Goal: Task Accomplishment & Management: Use online tool/utility

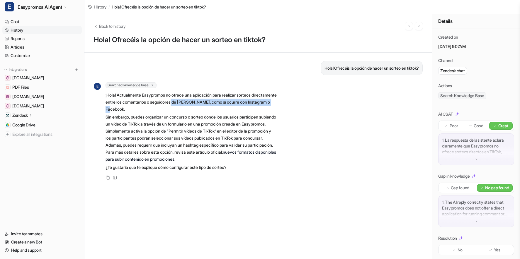
click at [17, 30] on link "History" at bounding box center [41, 30] width 79 height 8
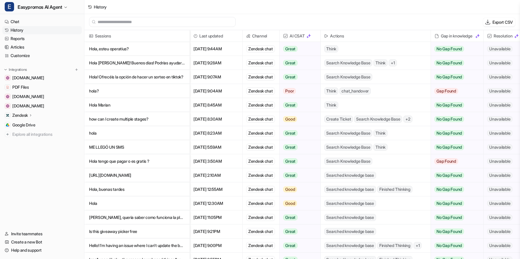
click at [91, 91] on p "hola?" at bounding box center [137, 91] width 96 height 14
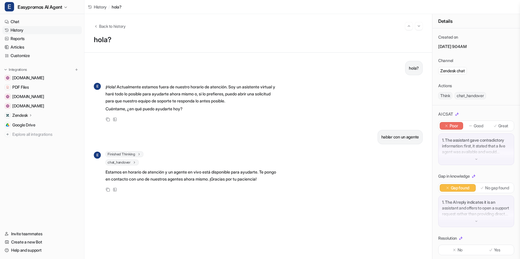
drag, startPoint x: 482, startPoint y: 47, endPoint x: 492, endPoint y: 47, distance: 10.0
click at [492, 47] on p "September 10, 2025, 9:04AM" at bounding box center [476, 47] width 76 height 6
click at [475, 158] on img at bounding box center [476, 159] width 4 height 4
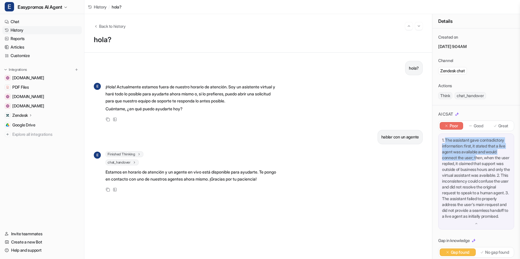
drag, startPoint x: 447, startPoint y: 139, endPoint x: 477, endPoint y: 157, distance: 34.8
click at [477, 157] on p "1. The assistant gave contradictory information: first, it stated that a live a…" at bounding box center [476, 178] width 68 height 82
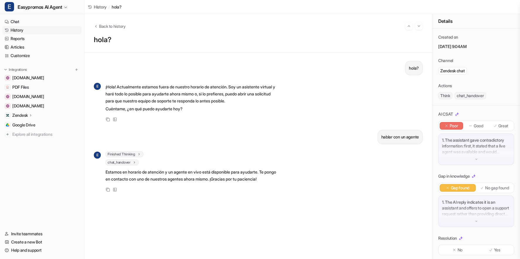
click at [477, 157] on img at bounding box center [476, 159] width 4 height 4
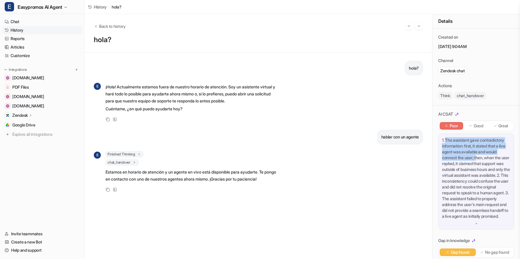
scroll to position [40, 0]
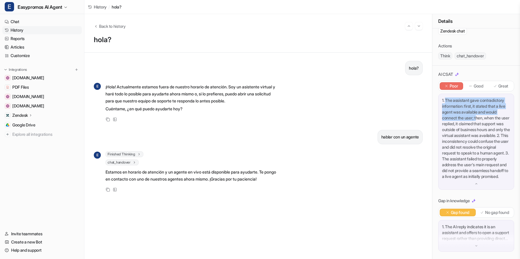
click at [15, 30] on link "History" at bounding box center [41, 30] width 79 height 8
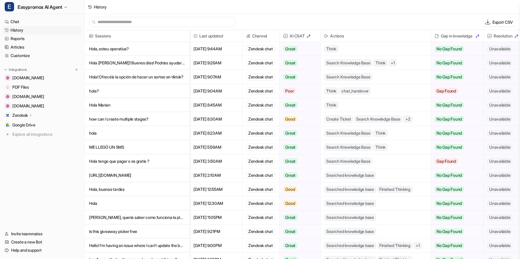
click at [105, 103] on p "Hola Marian" at bounding box center [137, 105] width 96 height 14
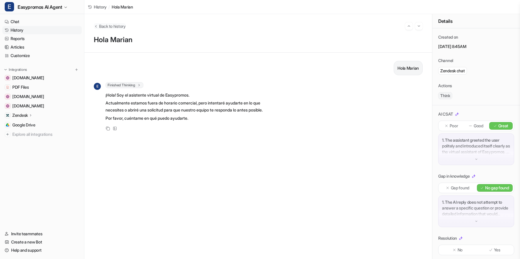
click at [106, 27] on span "Back to history" at bounding box center [112, 26] width 27 height 6
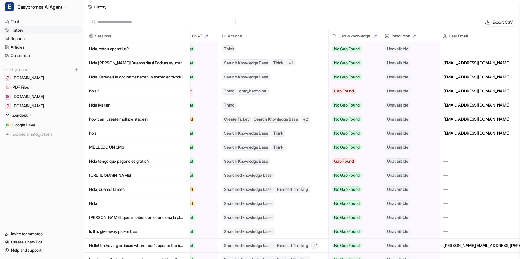
scroll to position [0, 109]
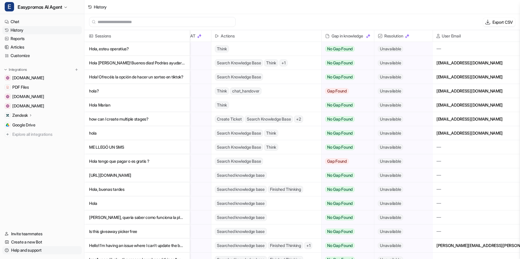
click at [28, 252] on link "Help and support" at bounding box center [41, 251] width 79 height 8
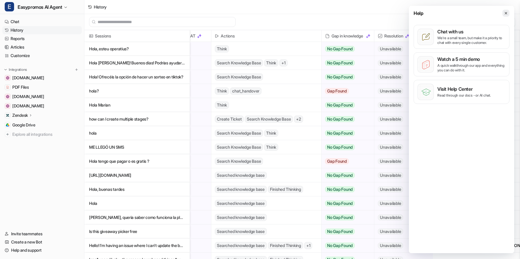
click at [504, 11] on icon at bounding box center [506, 13] width 4 height 4
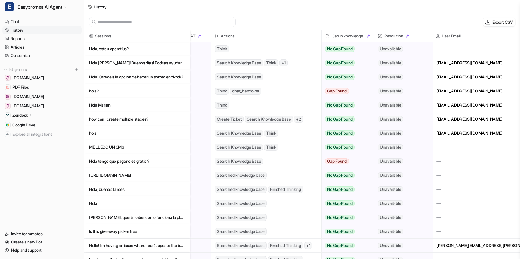
click at [23, 117] on p "Zendesk" at bounding box center [20, 116] width 16 height 6
click at [22, 141] on p "AI Agent" at bounding box center [25, 141] width 16 height 6
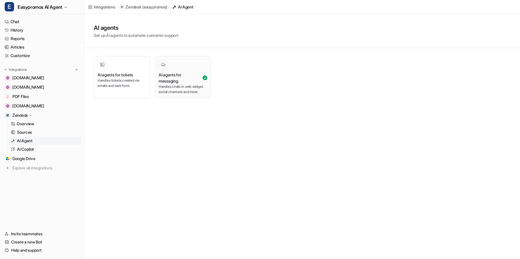
click at [166, 67] on div at bounding box center [163, 65] width 6 height 6
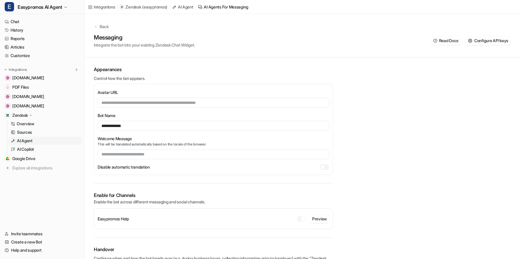
scroll to position [36, 0]
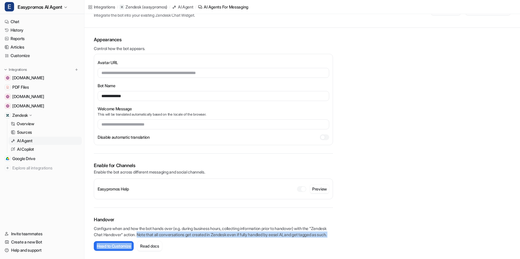
drag, startPoint x: 159, startPoint y: 228, endPoint x: 192, endPoint y: 238, distance: 34.2
click at [192, 238] on div "Handover Configure when and how the bot hands over (e.g. during business hours,…" at bounding box center [213, 233] width 239 height 51
click at [13, 32] on link "History" at bounding box center [41, 30] width 79 height 8
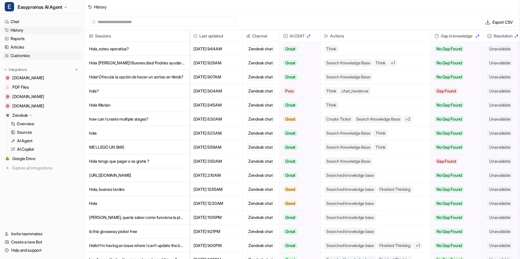
click at [24, 56] on link "Customize" at bounding box center [41, 56] width 79 height 8
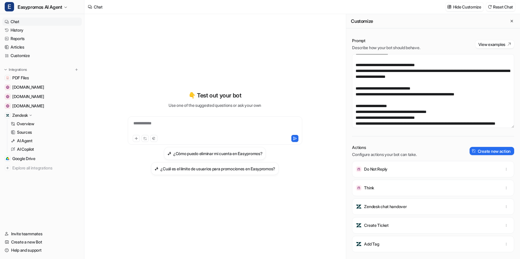
scroll to position [100, 0]
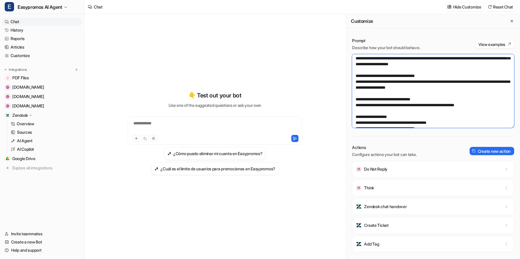
click at [478, 88] on textarea at bounding box center [433, 91] width 162 height 74
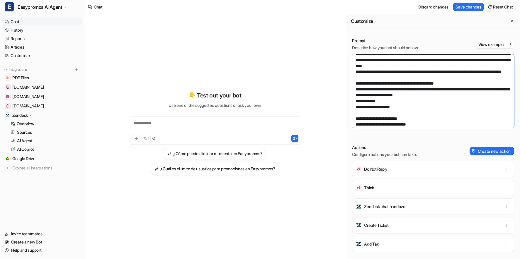
scroll to position [253, 0]
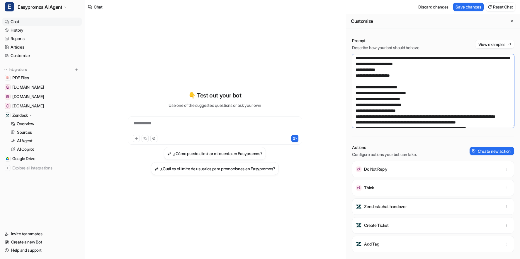
drag, startPoint x: 412, startPoint y: 71, endPoint x: 453, endPoint y: 71, distance: 41.6
click at [453, 71] on textarea at bounding box center [433, 91] width 162 height 74
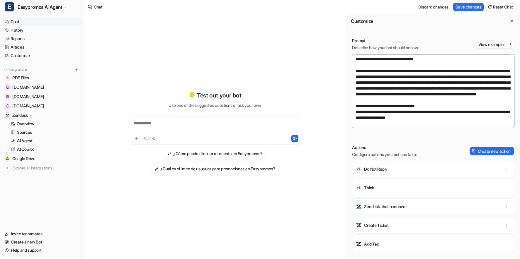
scroll to position [98, 0]
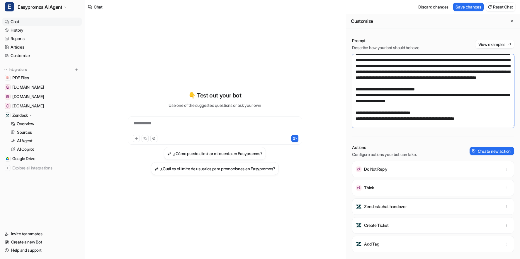
click at [501, 108] on textarea at bounding box center [433, 91] width 162 height 74
paste textarea "**********"
click at [486, 106] on textarea at bounding box center [433, 91] width 162 height 74
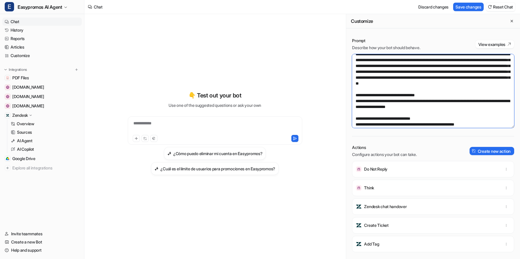
click at [407, 112] on textarea at bounding box center [433, 91] width 162 height 74
type textarea "**********"
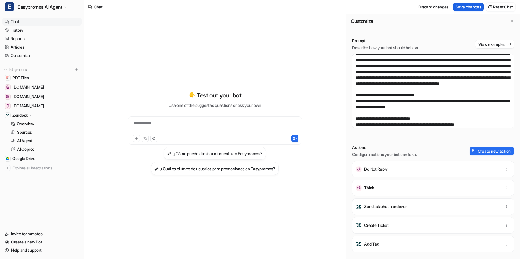
click at [461, 8] on button "Save changes" at bounding box center [468, 7] width 30 height 9
click at [15, 30] on link "History" at bounding box center [41, 30] width 79 height 8
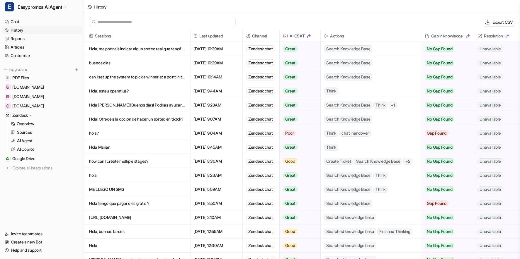
click at [129, 50] on p "Hola, me podríais indicar algun sorteo real que tengáis activo en la plataforma" at bounding box center [137, 49] width 96 height 14
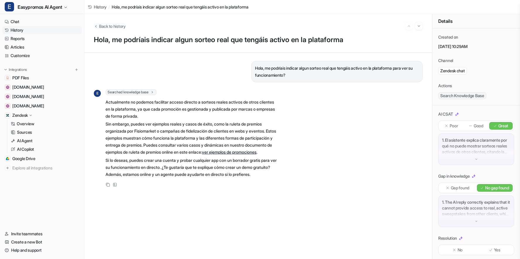
click at [96, 23] on button "Back to history" at bounding box center [110, 26] width 32 height 6
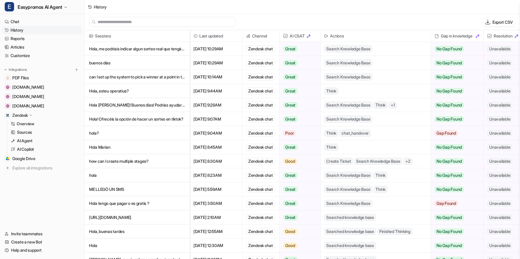
click at [106, 62] on p "buenos días" at bounding box center [137, 63] width 96 height 14
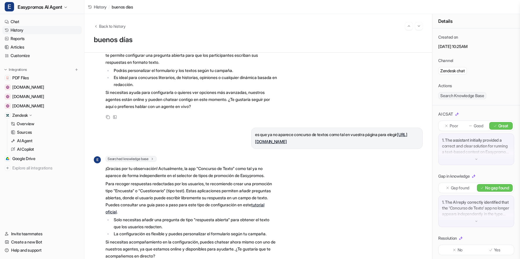
scroll to position [135, 0]
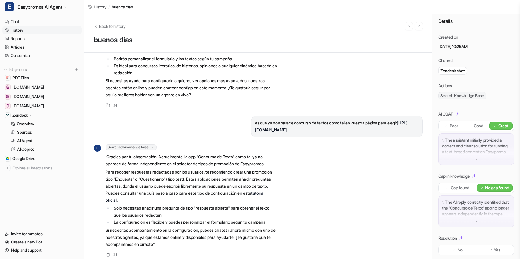
click at [289, 130] on link "https://panel.easypromosapp.com/promotions/type_selector" at bounding box center [331, 126] width 152 height 12
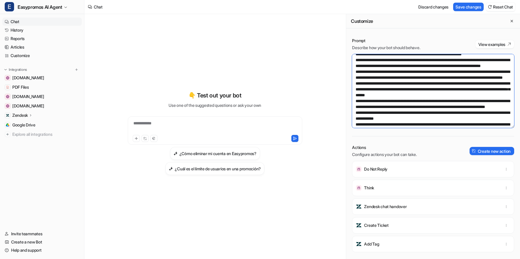
click at [410, 101] on textarea at bounding box center [433, 91] width 162 height 74
click at [355, 71] on textarea at bounding box center [433, 91] width 162 height 74
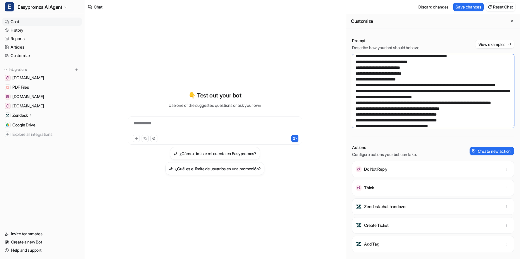
scroll to position [335, 0]
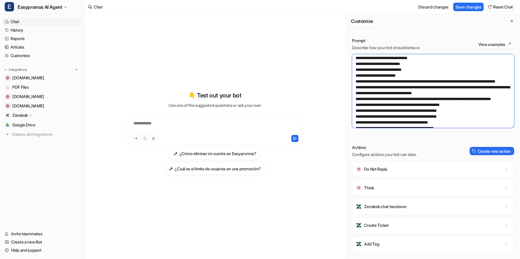
click at [427, 76] on textarea at bounding box center [433, 91] width 162 height 74
paste textarea "**********"
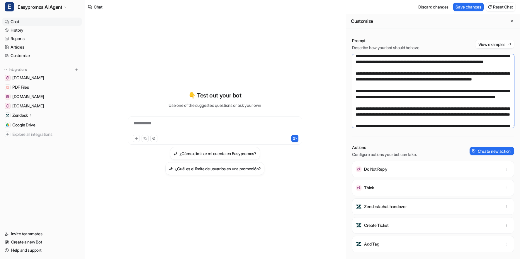
scroll to position [198, 0]
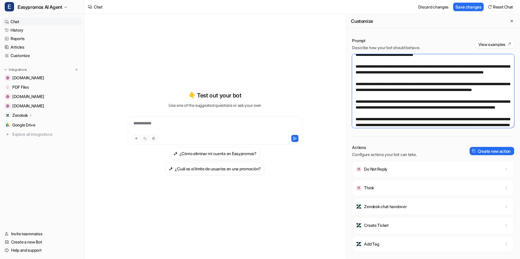
click at [356, 84] on textarea at bounding box center [433, 91] width 162 height 74
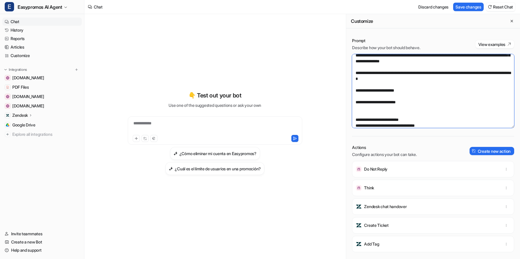
scroll to position [320, 0]
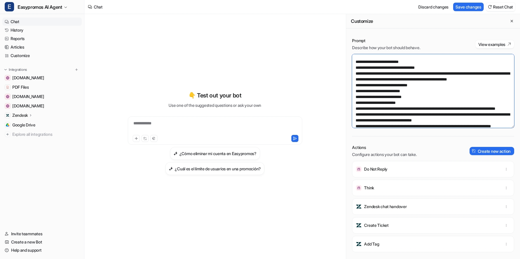
drag, startPoint x: 419, startPoint y: 96, endPoint x: 353, endPoint y: 81, distance: 68.3
click at [353, 81] on textarea at bounding box center [433, 91] width 162 height 74
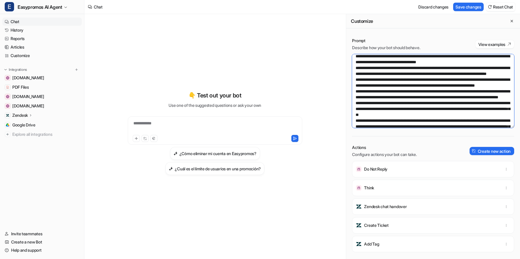
scroll to position [189, 0]
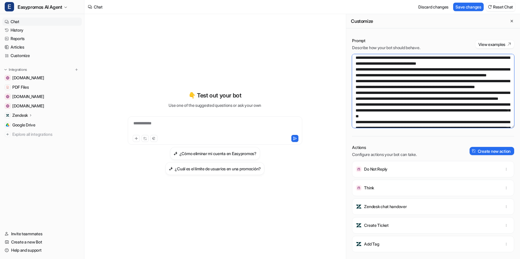
click at [412, 78] on textarea at bounding box center [433, 91] width 162 height 74
paste textarea "**********"
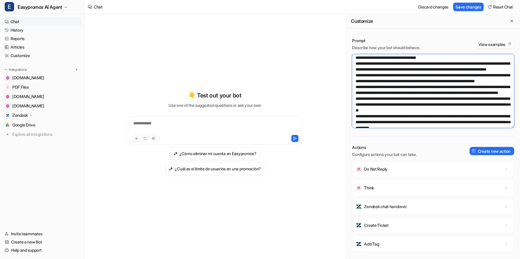
scroll to position [212, 0]
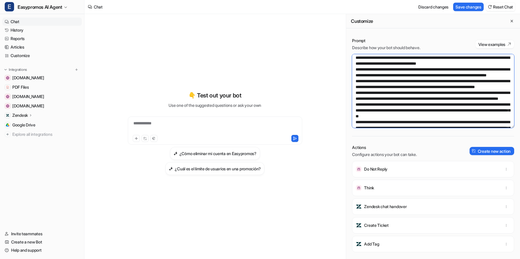
click at [358, 75] on textarea at bounding box center [433, 91] width 162 height 74
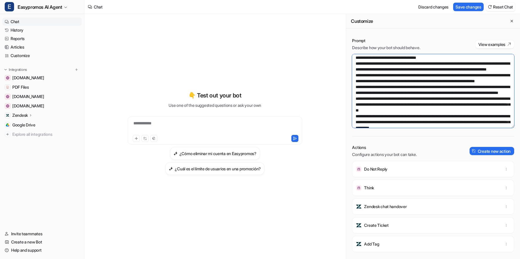
click at [424, 84] on textarea at bounding box center [433, 91] width 162 height 74
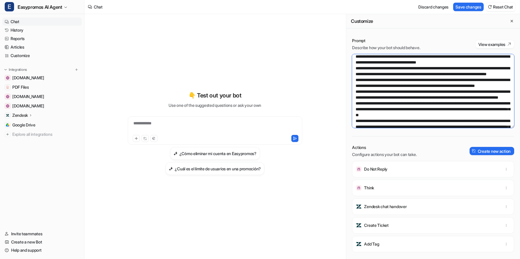
scroll to position [207, 0]
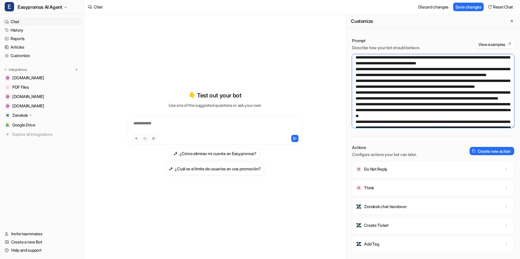
drag, startPoint x: 419, startPoint y: 82, endPoint x: 345, endPoint y: 70, distance: 74.8
click at [345, 70] on div "**********" at bounding box center [302, 136] width 436 height 245
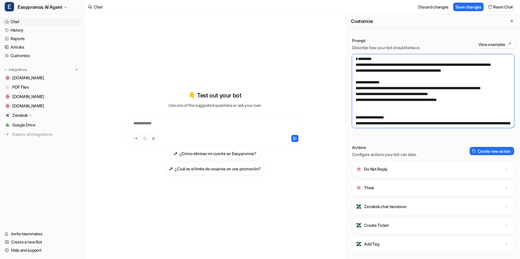
scroll to position [8, 0]
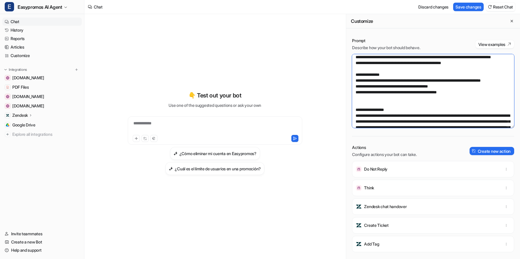
click at [365, 116] on textarea at bounding box center [433, 91] width 162 height 74
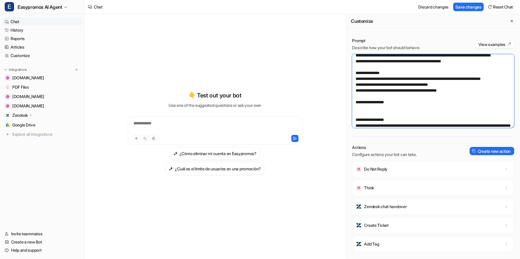
paste textarea "**********"
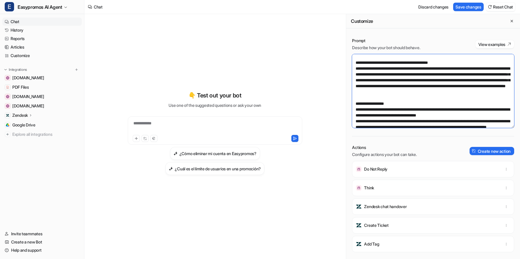
scroll to position [103, 0]
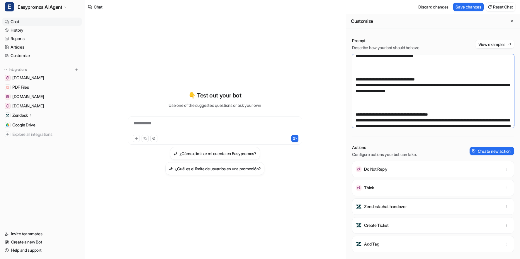
paste textarea "**********"
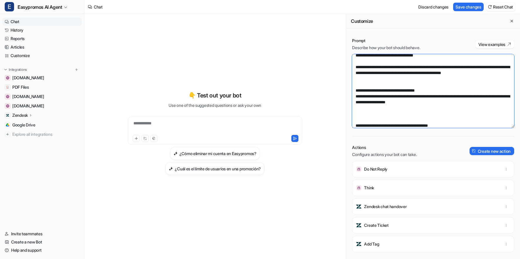
scroll to position [144, 0]
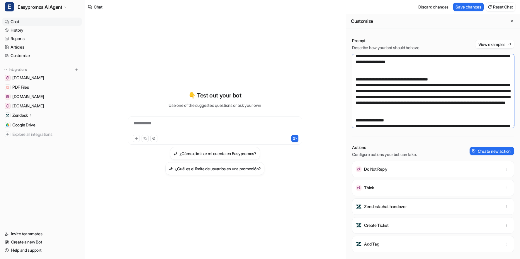
click at [360, 79] on textarea at bounding box center [433, 91] width 162 height 74
drag, startPoint x: 437, startPoint y: 78, endPoint x: 473, endPoint y: 78, distance: 35.8
click at [473, 78] on textarea at bounding box center [433, 91] width 162 height 74
click at [377, 108] on textarea at bounding box center [433, 91] width 162 height 74
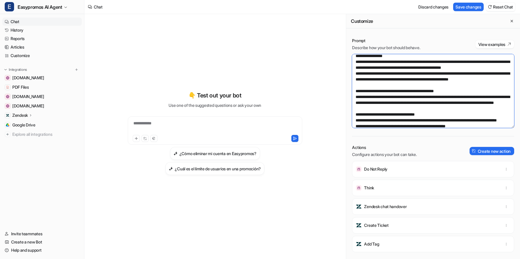
scroll to position [478, 0]
click at [470, 7] on button "Save changes" at bounding box center [468, 7] width 30 height 9
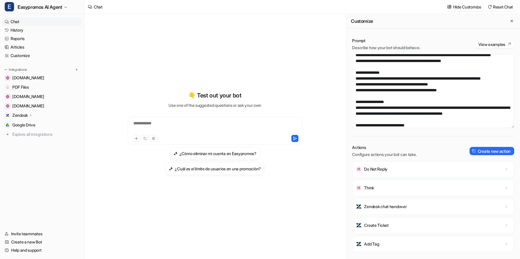
scroll to position [0, 0]
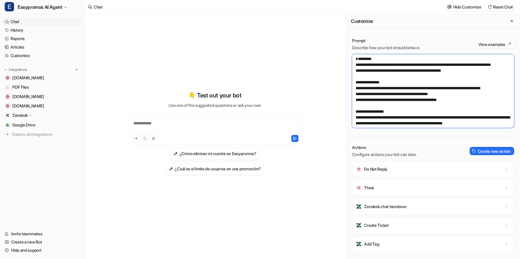
click at [356, 64] on textarea at bounding box center [433, 91] width 162 height 74
click at [397, 71] on textarea at bounding box center [433, 91] width 162 height 74
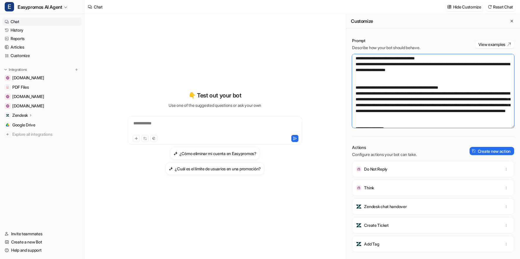
scroll to position [142, 0]
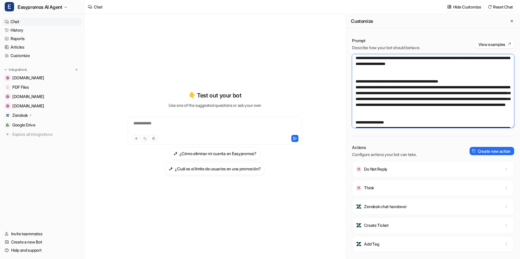
click at [361, 82] on textarea at bounding box center [433, 91] width 162 height 74
click at [437, 82] on textarea at bounding box center [433, 91] width 162 height 74
click at [362, 111] on textarea at bounding box center [433, 91] width 162 height 74
click at [483, 109] on textarea at bounding box center [433, 91] width 162 height 74
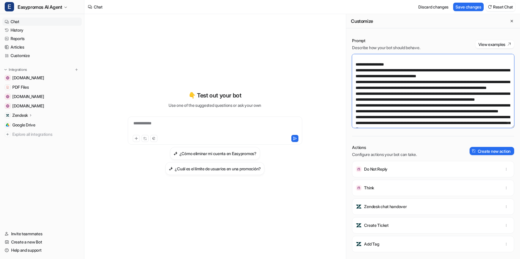
scroll to position [205, 0]
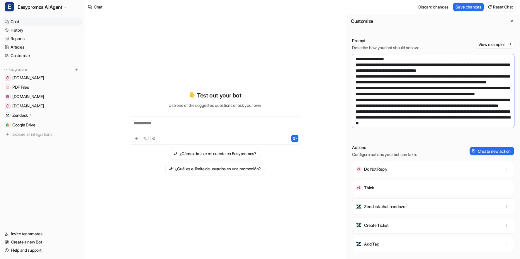
click at [361, 100] on textarea at bounding box center [433, 91] width 162 height 74
click at [395, 100] on textarea at bounding box center [433, 91] width 162 height 74
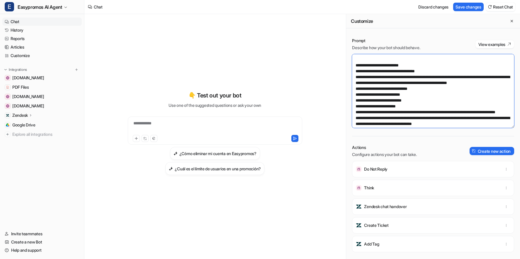
scroll to position [329, 0]
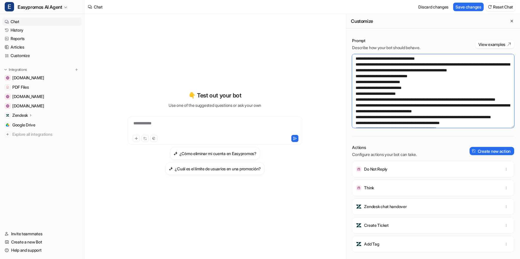
click at [362, 113] on textarea at bounding box center [433, 91] width 162 height 74
click at [416, 112] on textarea at bounding box center [433, 91] width 162 height 74
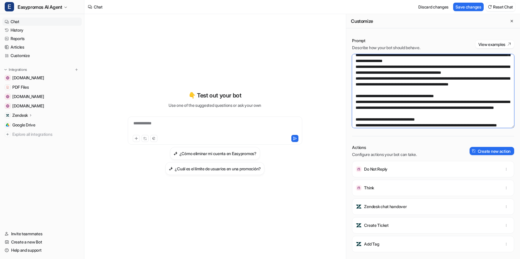
scroll to position [449, 0]
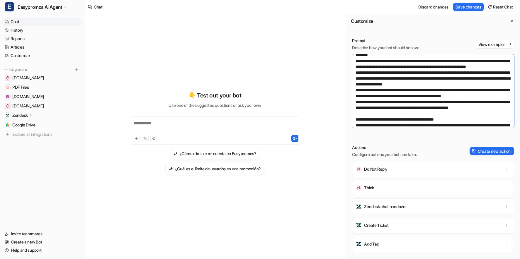
click at [361, 120] on textarea at bounding box center [433, 91] width 162 height 74
click at [370, 125] on textarea at bounding box center [433, 91] width 162 height 74
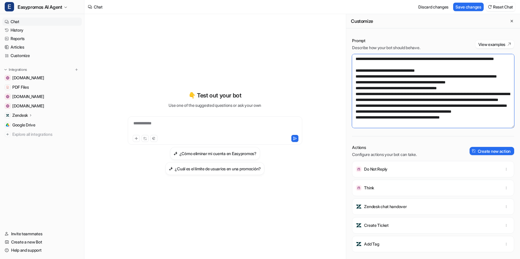
scroll to position [590, 0]
click at [361, 79] on textarea at bounding box center [433, 91] width 162 height 74
click at [471, 80] on textarea at bounding box center [433, 91] width 162 height 74
click at [361, 109] on textarea at bounding box center [433, 91] width 162 height 74
click at [439, 108] on textarea at bounding box center [433, 91] width 162 height 74
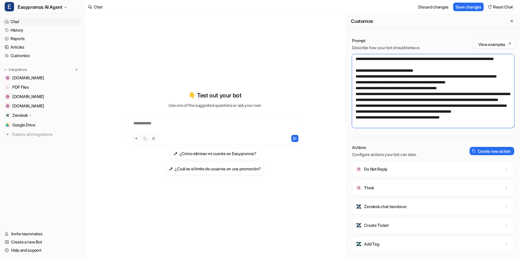
scroll to position [645, 0]
click at [430, 111] on textarea at bounding box center [433, 91] width 162 height 74
type textarea "**********"
click at [445, 38] on div "Prompt Describe how your bot should behave. View examples" at bounding box center [433, 44] width 162 height 13
click at [473, 8] on button "Save changes" at bounding box center [468, 7] width 30 height 9
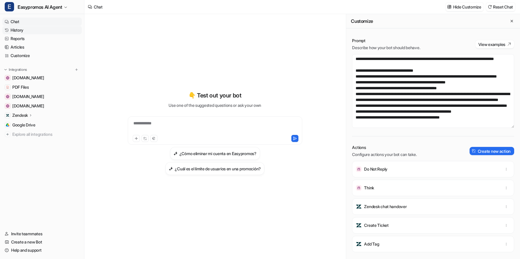
click at [10, 27] on link "History" at bounding box center [41, 30] width 79 height 8
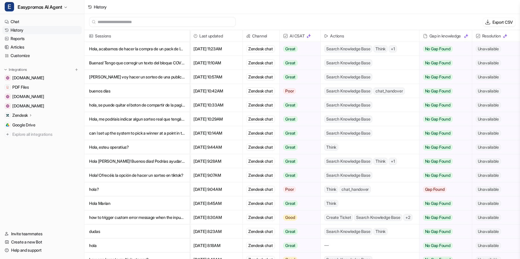
click at [156, 51] on p "Hola, acabamos de hacer la compra de un pack de IA de 5.000 undes por 400 € y le" at bounding box center [137, 49] width 96 height 14
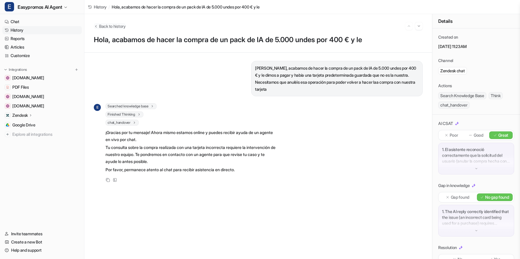
click at [100, 25] on span "Back to history" at bounding box center [112, 26] width 27 height 6
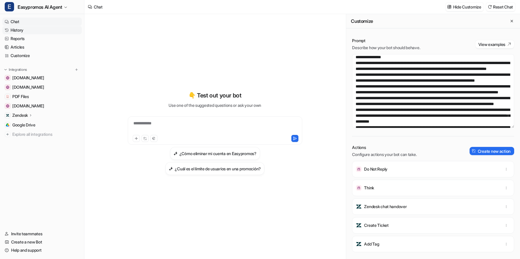
click at [18, 31] on link "History" at bounding box center [41, 30] width 79 height 8
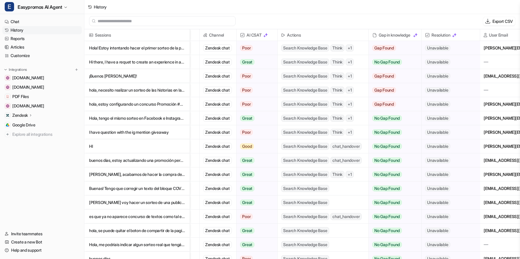
scroll to position [0, 27]
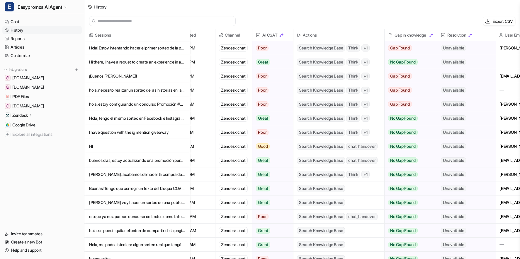
click at [149, 63] on p "Hi there, I have a requet to create an experience in an excibition. Users shoul…" at bounding box center [137, 62] width 96 height 14
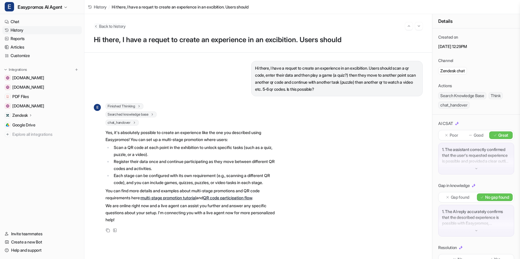
click at [113, 25] on span "Back to history" at bounding box center [112, 26] width 27 height 6
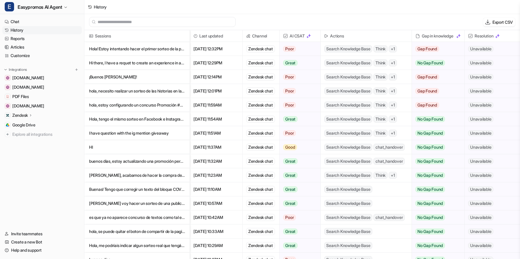
click at [159, 48] on p "Hola! Estoy intentando hacer el primer sorteo de la promo 999794, que el primer" at bounding box center [137, 49] width 96 height 14
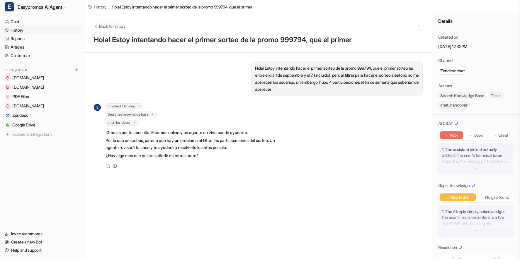
click at [108, 27] on span "Back to history" at bounding box center [112, 26] width 27 height 6
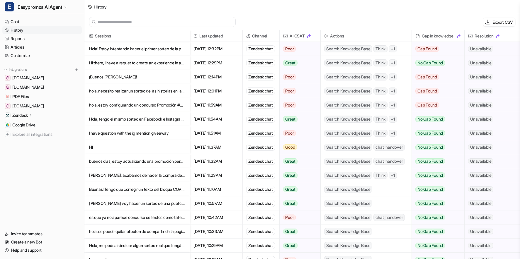
click at [19, 30] on link "History" at bounding box center [41, 30] width 79 height 8
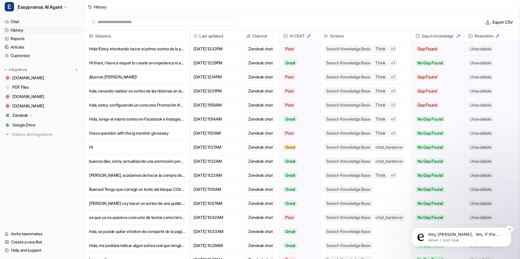
click at [467, 235] on p "Hey [PERSON_NAME], ​ Yes, if the user is authenticated, the bot can create a ti…" at bounding box center [466, 235] width 76 height 6
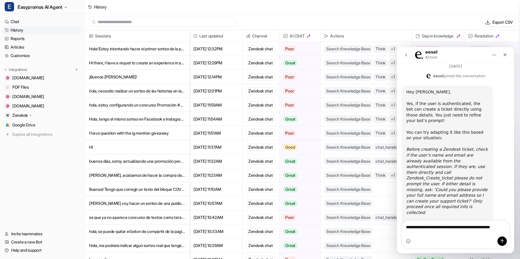
scroll to position [267, 0]
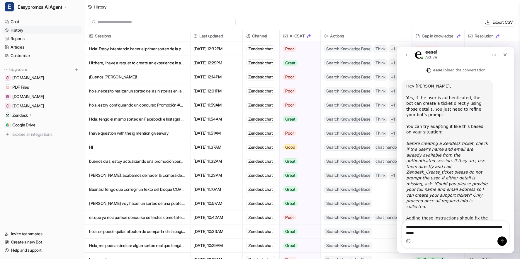
type textarea "**********"
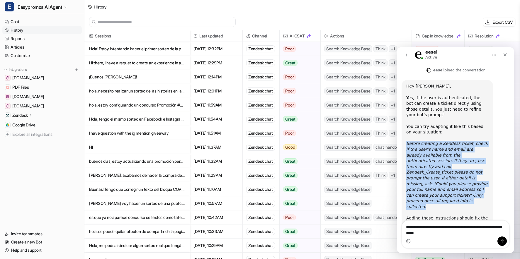
drag, startPoint x: 407, startPoint y: 114, endPoint x: 461, endPoint y: 168, distance: 76.9
click at [462, 168] on div "Before creating a Zendesk ticket, check if the user’s name and email are alread…" at bounding box center [447, 178] width 82 height 75
copy icon "Before creating a Zendesk ticket, check if the user’s name and email are alread…"
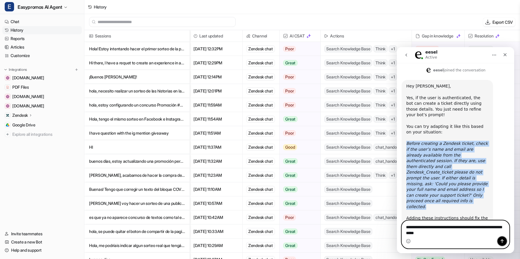
click at [503, 242] on icon "Send a message…" at bounding box center [502, 241] width 5 height 5
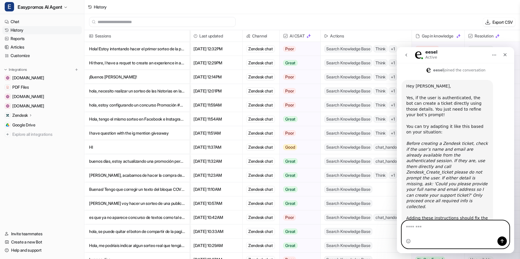
scroll to position [270, 0]
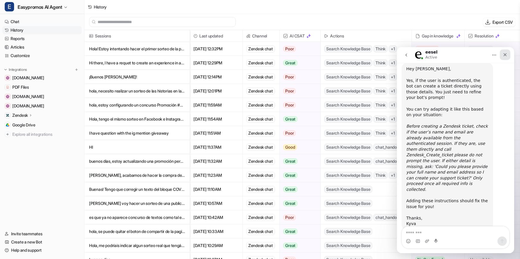
click at [506, 55] on icon "Close" at bounding box center [505, 54] width 5 height 5
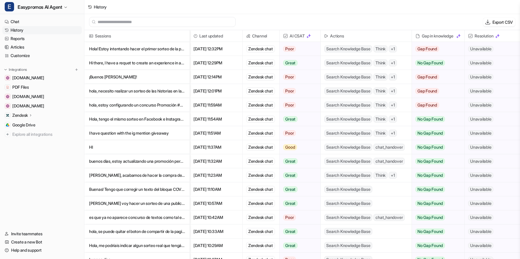
click at [18, 29] on link "History" at bounding box center [41, 30] width 79 height 8
click at [23, 55] on link "Customize" at bounding box center [41, 56] width 79 height 8
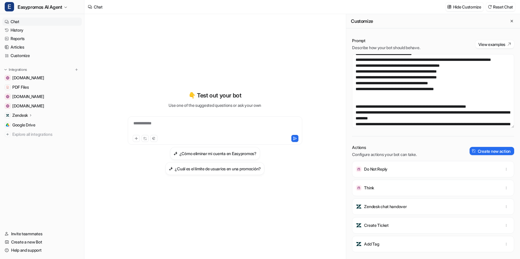
scroll to position [387, 0]
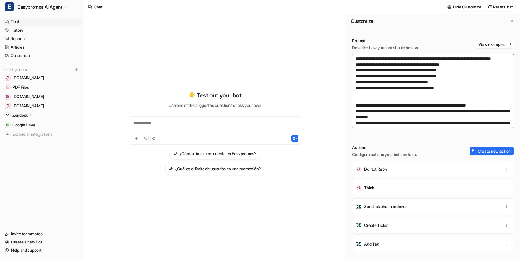
click at [434, 66] on textarea at bounding box center [433, 91] width 162 height 74
paste textarea "**********"
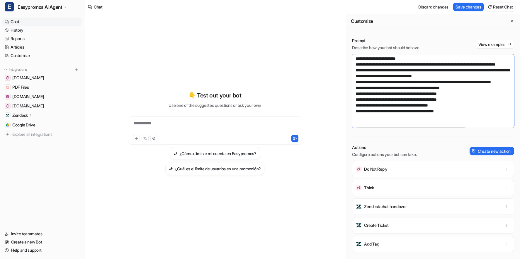
drag, startPoint x: 422, startPoint y: 76, endPoint x: 465, endPoint y: 79, distance: 43.2
click at [465, 79] on textarea at bounding box center [433, 91] width 162 height 74
drag, startPoint x: 368, startPoint y: 117, endPoint x: 410, endPoint y: 118, distance: 41.9
click at [410, 118] on textarea at bounding box center [433, 91] width 162 height 74
drag, startPoint x: 422, startPoint y: 76, endPoint x: 465, endPoint y: 77, distance: 43.1
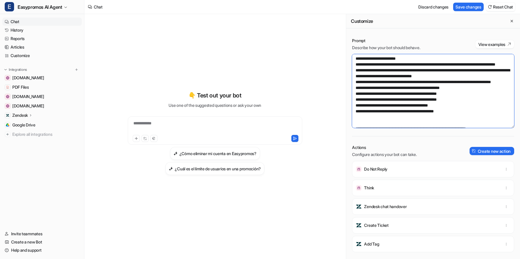
click at [466, 77] on textarea at bounding box center [433, 91] width 162 height 74
paste textarea
click at [427, 82] on textarea at bounding box center [433, 91] width 162 height 74
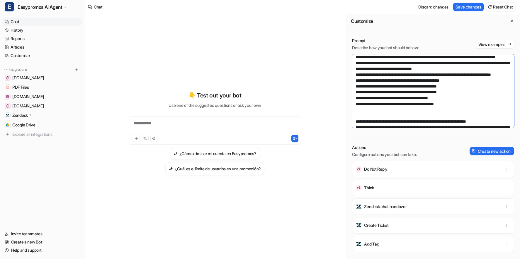
scroll to position [395, 0]
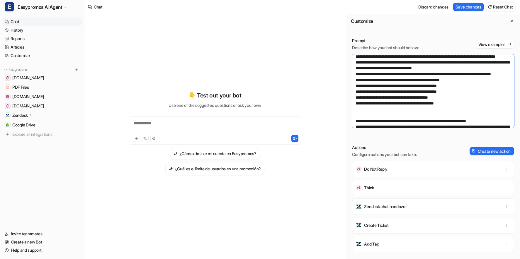
drag, startPoint x: 354, startPoint y: 91, endPoint x: 399, endPoint y: 114, distance: 50.1
click at [399, 114] on textarea at bounding box center [433, 91] width 162 height 74
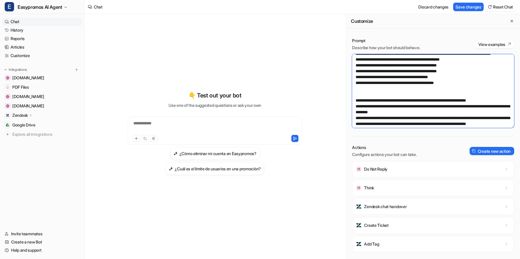
scroll to position [425, 0]
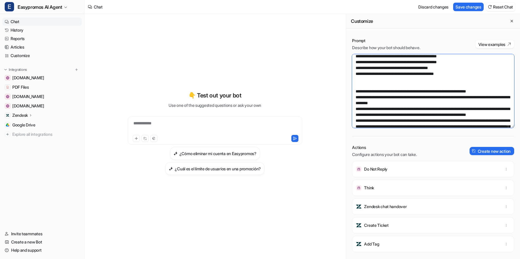
click at [387, 109] on textarea at bounding box center [433, 91] width 162 height 74
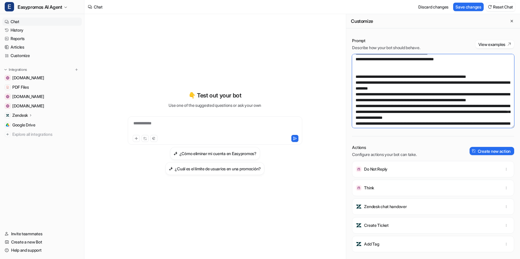
scroll to position [394, 0]
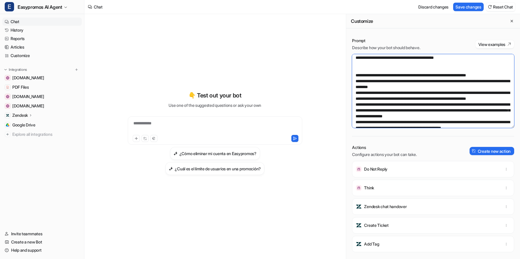
drag, startPoint x: 361, startPoint y: 105, endPoint x: 351, endPoint y: 105, distance: 9.7
click at [351, 105] on div "Prompt Describe how your bot should behave. View examples Actions Configure act…" at bounding box center [433, 148] width 174 height 233
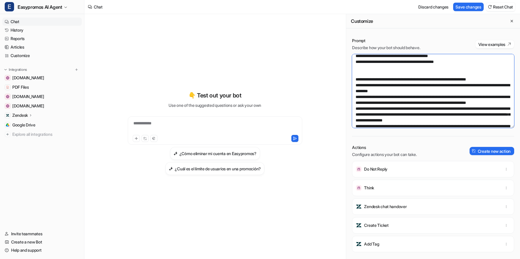
scroll to position [396, 0]
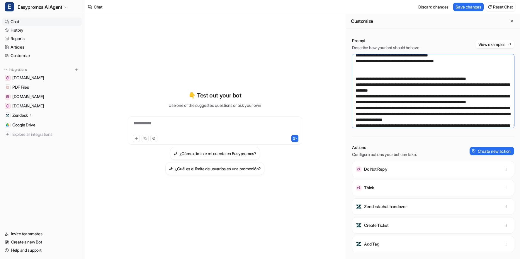
click at [461, 83] on textarea at bounding box center [433, 91] width 162 height 74
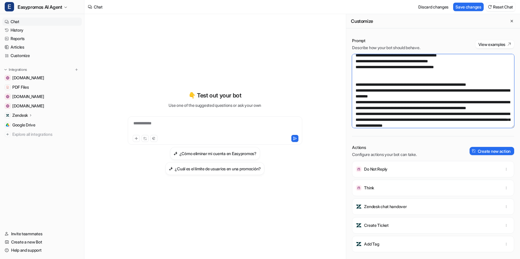
scroll to position [402, 0]
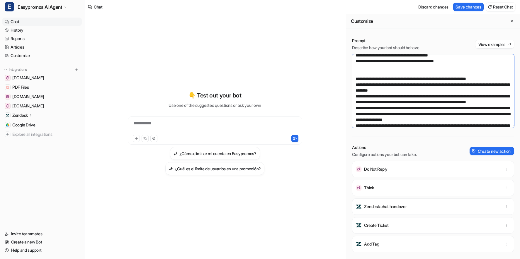
click at [375, 96] on textarea at bounding box center [433, 91] width 162 height 74
drag, startPoint x: 392, startPoint y: 95, endPoint x: 361, endPoint y: 95, distance: 31.4
click at [361, 95] on textarea at bounding box center [433, 91] width 162 height 74
drag, startPoint x: 407, startPoint y: 98, endPoint x: 359, endPoint y: 97, distance: 48.1
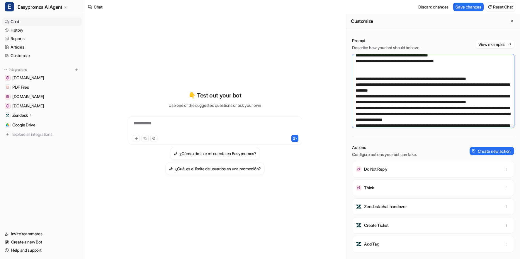
click at [359, 97] on textarea at bounding box center [433, 91] width 162 height 74
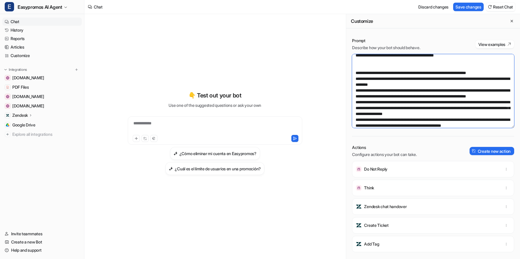
drag, startPoint x: 355, startPoint y: 85, endPoint x: 473, endPoint y: 89, distance: 117.9
click at [473, 89] on textarea at bounding box center [433, 91] width 162 height 74
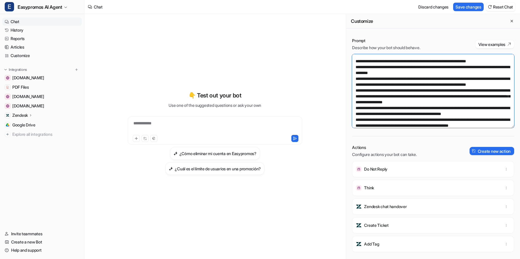
scroll to position [396, 0]
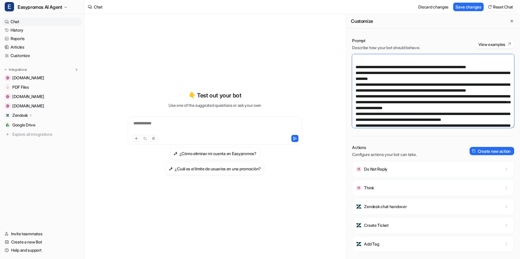
click at [466, 125] on textarea at bounding box center [433, 91] width 162 height 74
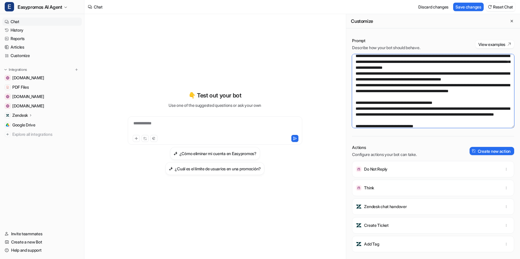
paste textarea "**********"
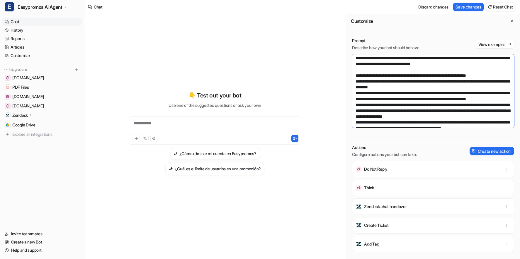
scroll to position [392, 0]
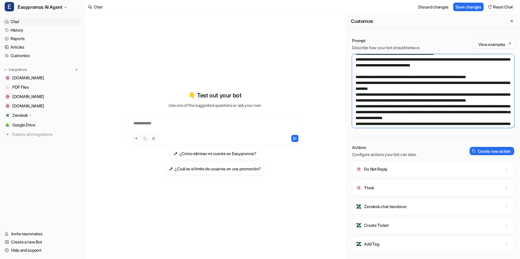
click at [359, 93] on textarea at bounding box center [433, 91] width 162 height 74
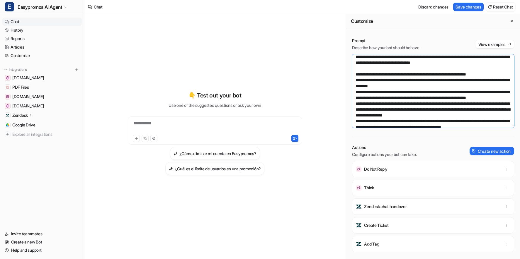
scroll to position [355, 0]
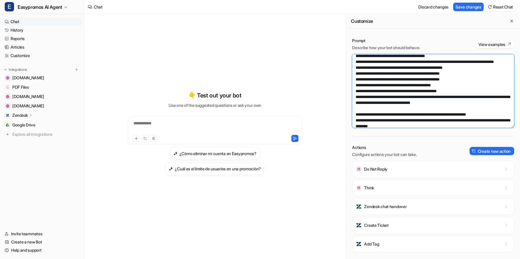
click at [373, 85] on textarea at bounding box center [433, 91] width 162 height 74
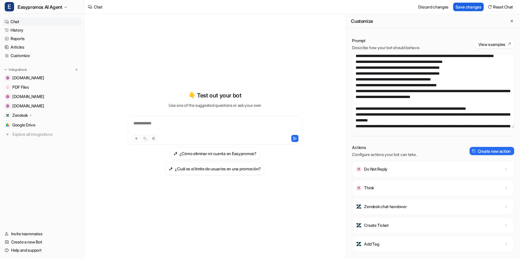
click at [468, 6] on button "Save changes" at bounding box center [468, 7] width 30 height 9
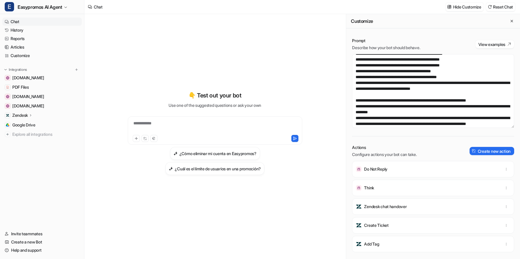
scroll to position [361, 0]
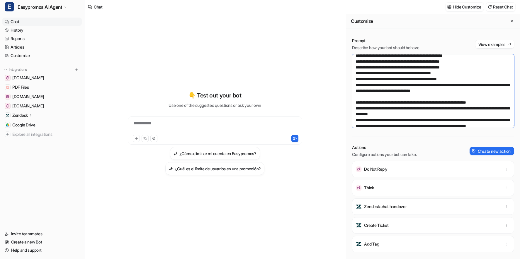
click at [356, 79] on textarea at bounding box center [433, 91] width 162 height 74
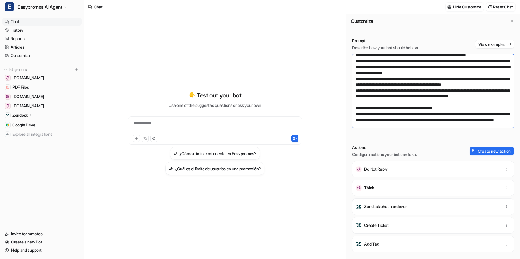
scroll to position [455, 0]
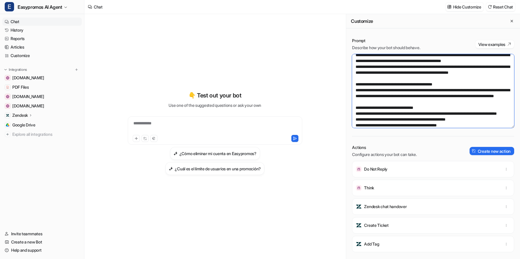
click at [474, 72] on textarea at bounding box center [433, 91] width 162 height 74
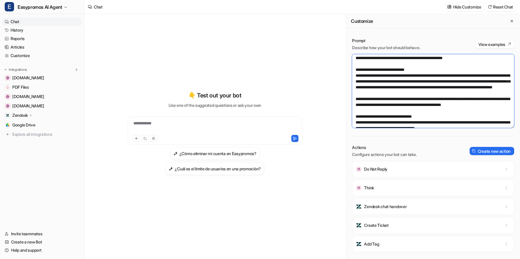
scroll to position [82, 0]
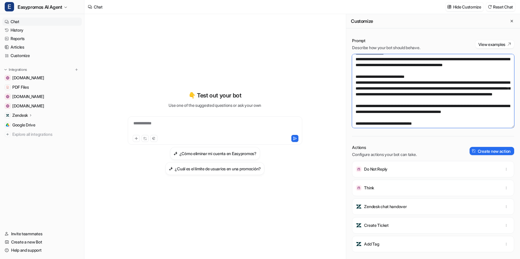
click at [421, 82] on textarea at bounding box center [433, 91] width 162 height 74
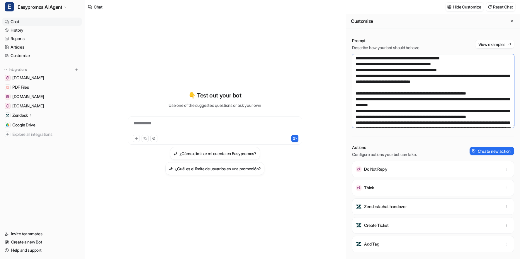
scroll to position [372, 0]
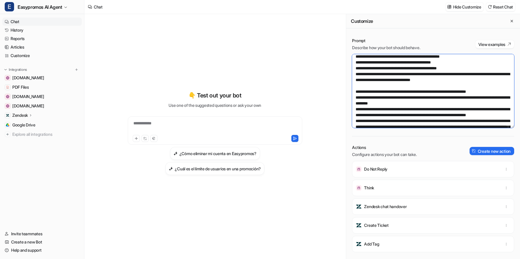
click at [470, 103] on textarea at bounding box center [433, 91] width 162 height 74
click at [370, 104] on textarea at bounding box center [433, 91] width 162 height 74
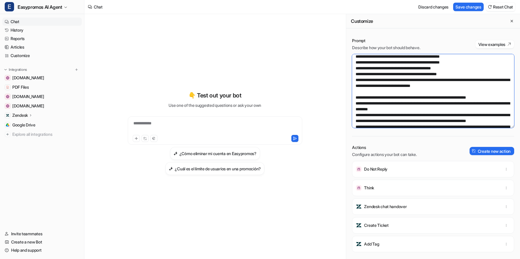
drag, startPoint x: 371, startPoint y: 104, endPoint x: 380, endPoint y: 108, distance: 9.7
click at [380, 108] on textarea at bounding box center [433, 91] width 162 height 74
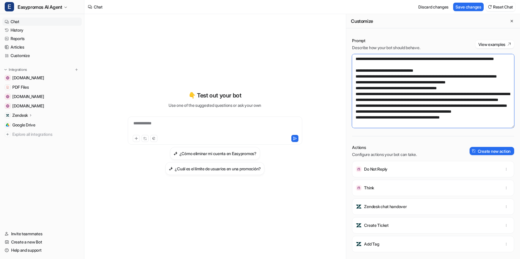
scroll to position [519, 0]
type textarea "**********"
click at [469, 8] on button "Save changes" at bounding box center [468, 7] width 30 height 9
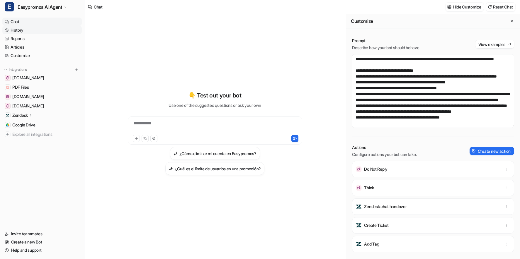
click at [17, 30] on link "History" at bounding box center [41, 30] width 79 height 8
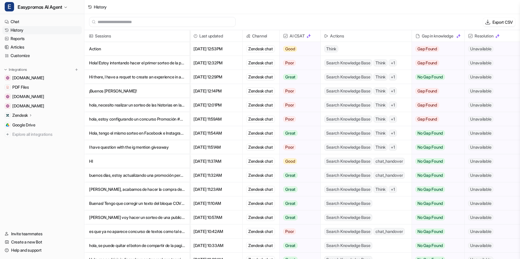
click at [100, 47] on p "Action" at bounding box center [137, 49] width 96 height 14
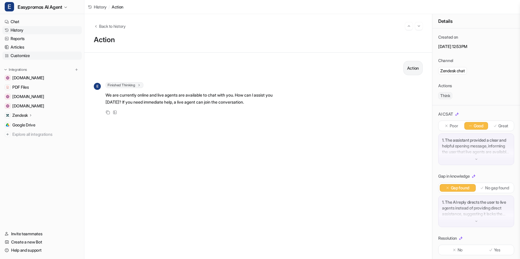
click at [19, 56] on link "Customize" at bounding box center [41, 56] width 79 height 8
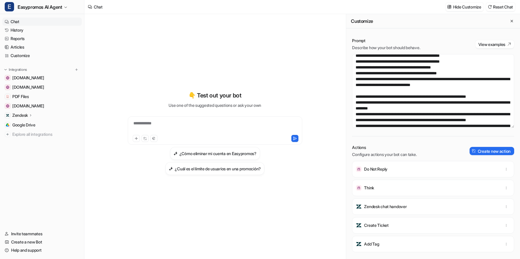
scroll to position [376, 0]
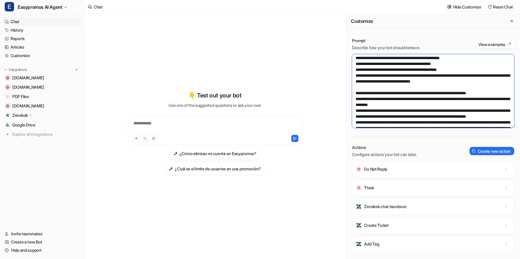
click at [356, 64] on textarea at bounding box center [433, 91] width 162 height 74
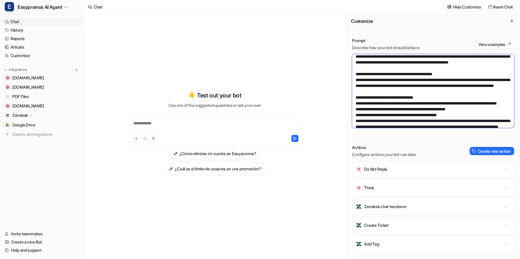
scroll to position [479, 0]
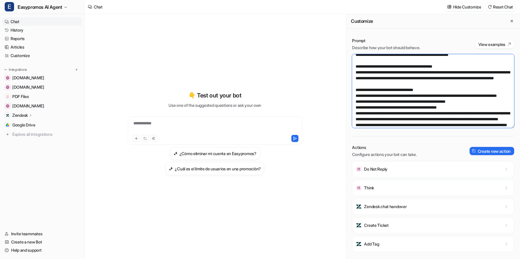
click at [360, 60] on textarea at bounding box center [433, 91] width 162 height 74
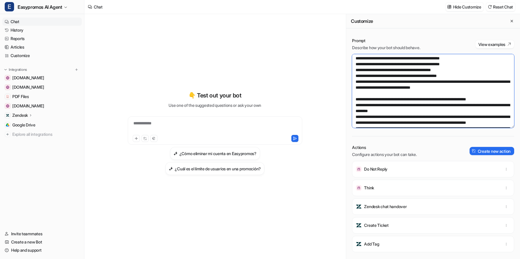
scroll to position [369, 0]
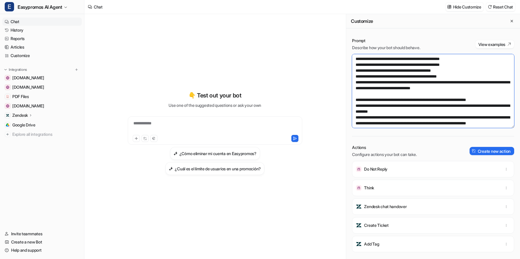
click at [406, 91] on textarea at bounding box center [433, 91] width 162 height 74
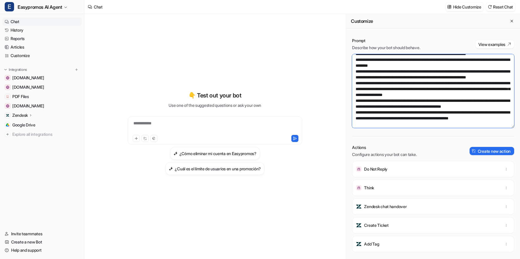
scroll to position [418, 0]
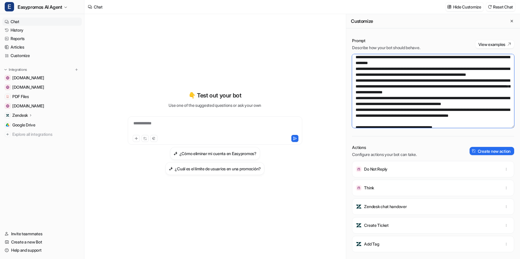
click at [475, 115] on textarea at bounding box center [433, 91] width 162 height 74
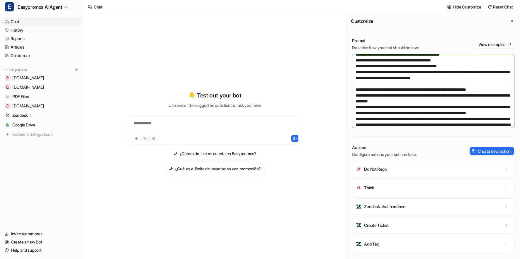
scroll to position [371, 0]
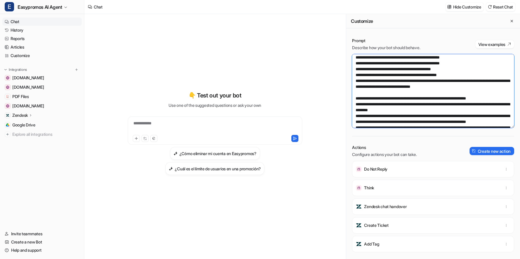
click at [356, 69] on textarea at bounding box center [433, 91] width 162 height 74
click at [18, 31] on link "History" at bounding box center [41, 30] width 79 height 8
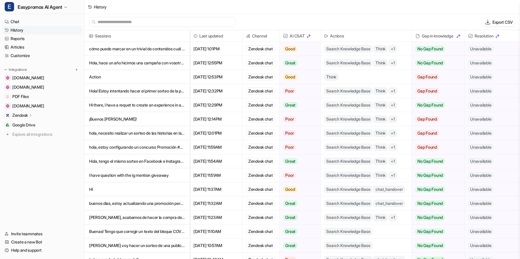
click at [127, 63] on p "Hola, hace un año hicimos una campaña con vosotros, pero no pueda verlo en nues…" at bounding box center [137, 63] width 96 height 14
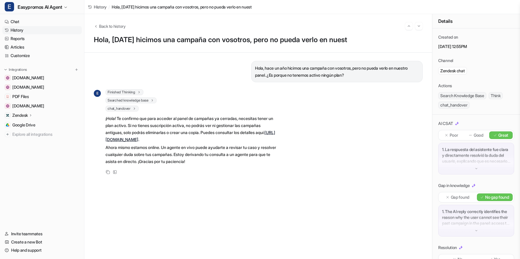
click at [18, 30] on link "History" at bounding box center [41, 30] width 79 height 8
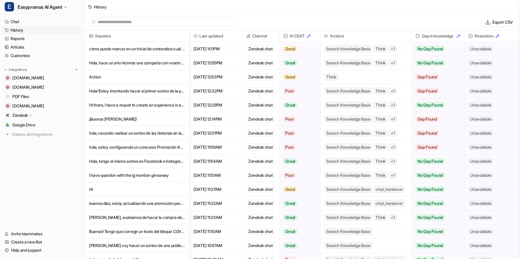
click at [147, 45] on p "cómo puedo marcar en un trivial de contenidos cuál es la única opción correcta?" at bounding box center [137, 49] width 96 height 14
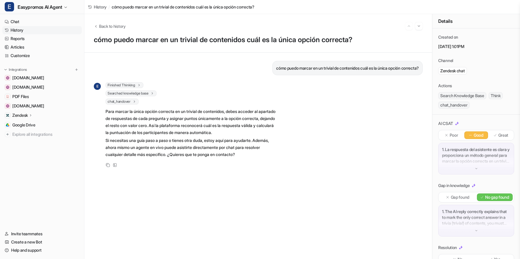
click at [12, 30] on link "History" at bounding box center [41, 30] width 79 height 8
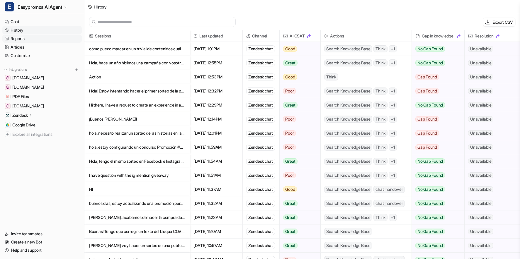
click at [15, 39] on link "Reports" at bounding box center [41, 39] width 79 height 8
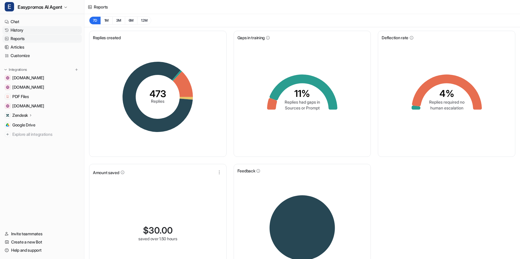
click at [16, 30] on link "History" at bounding box center [41, 30] width 79 height 8
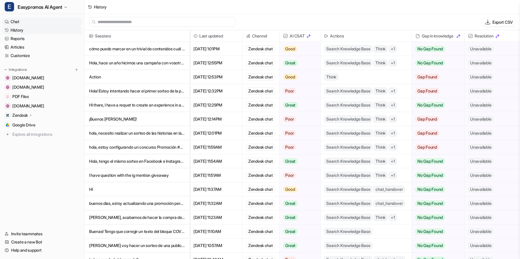
click at [14, 20] on link "Chat" at bounding box center [41, 22] width 79 height 8
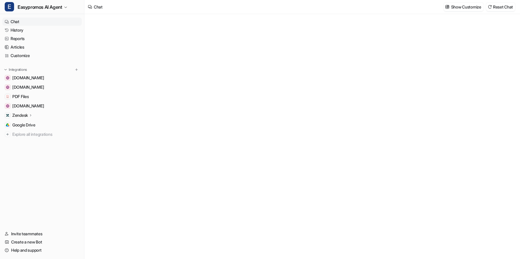
type textarea "**********"
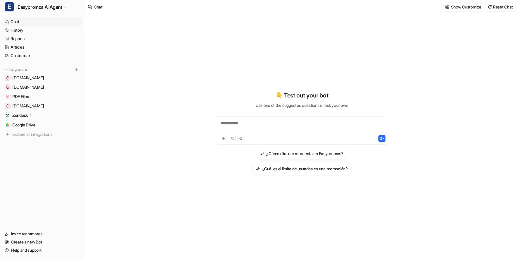
click at [20, 115] on p "Zendesk" at bounding box center [20, 116] width 16 height 6
click at [24, 141] on p "AI Agent" at bounding box center [25, 141] width 16 height 6
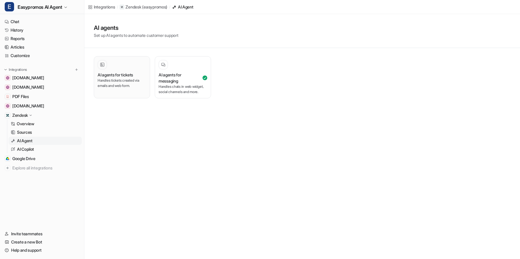
click at [133, 78] on p "Handles tickets created via emails and web form." at bounding box center [122, 83] width 49 height 11
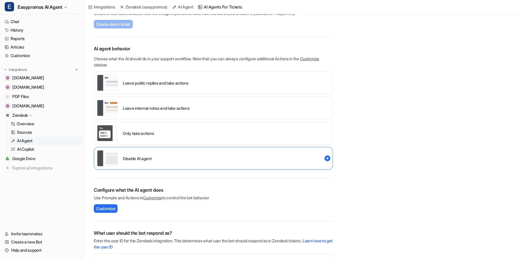
scroll to position [77, 0]
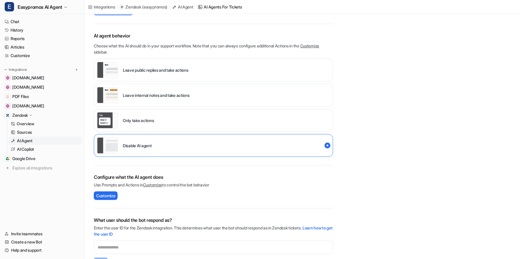
click at [205, 97] on div "Leave internal notes and take actions" at bounding box center [213, 95] width 239 height 23
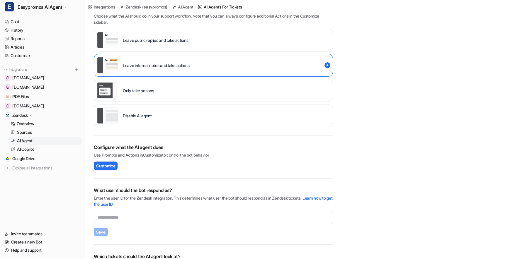
scroll to position [121, 0]
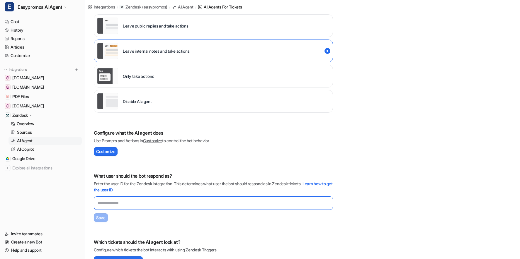
click at [121, 203] on input "text" at bounding box center [213, 203] width 239 height 13
paste input "**********"
type input "**********"
click at [101, 219] on span "Save" at bounding box center [100, 218] width 9 height 6
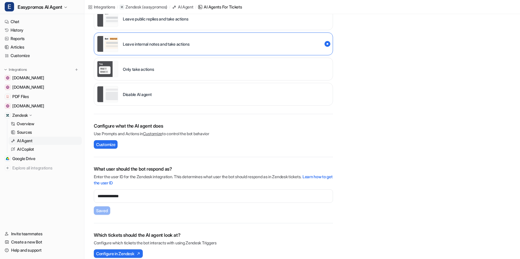
scroll to position [135, 0]
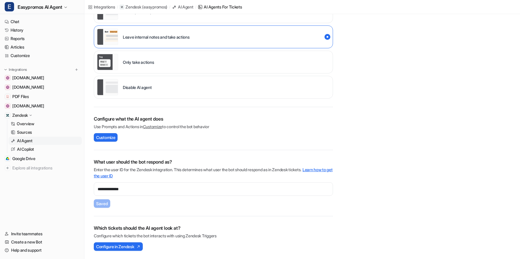
click at [320, 169] on link "Learn how to get the user ID" at bounding box center [213, 172] width 239 height 11
click at [118, 187] on input "**********" at bounding box center [213, 189] width 239 height 13
paste input "**********"
type input "**********"
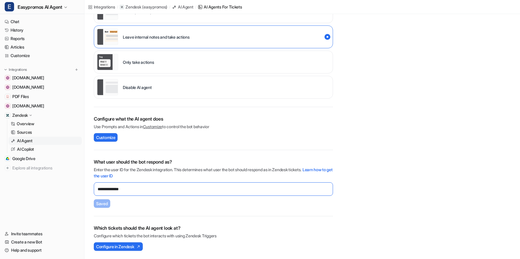
click at [99, 190] on input "**********" at bounding box center [213, 189] width 239 height 13
click at [162, 178] on p "Enter the user ID for the Zendesk integration. This determines what user the bo…" at bounding box center [213, 173] width 239 height 12
click at [153, 207] on div "**********" at bounding box center [213, 184] width 239 height 50
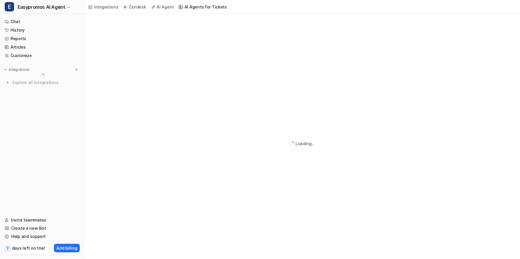
scroll to position [14, 0]
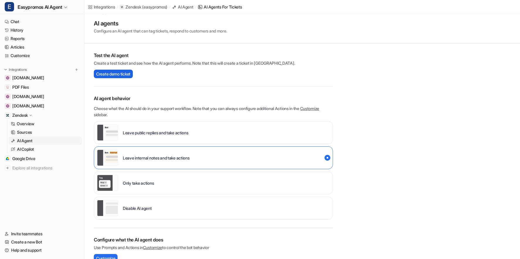
click at [121, 74] on span "Create demo ticket" at bounding box center [113, 74] width 34 height 6
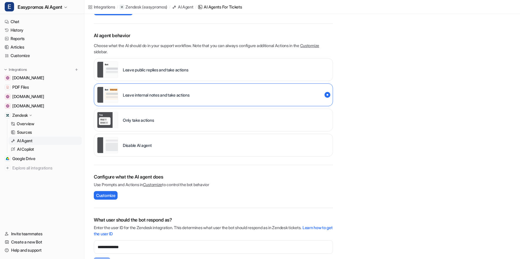
scroll to position [0, 0]
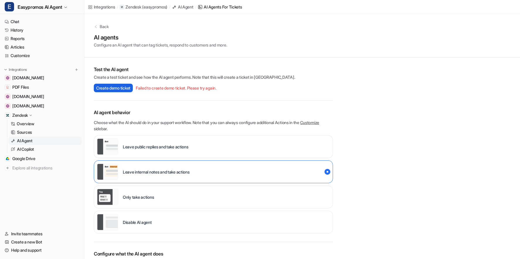
click at [115, 89] on span "Create demo ticket" at bounding box center [113, 88] width 34 height 6
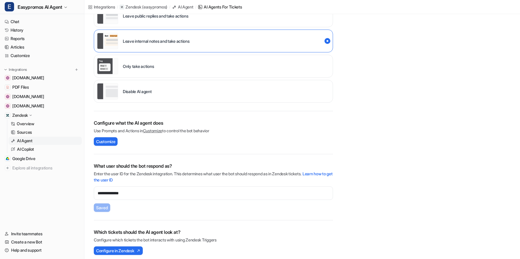
scroll to position [135, 0]
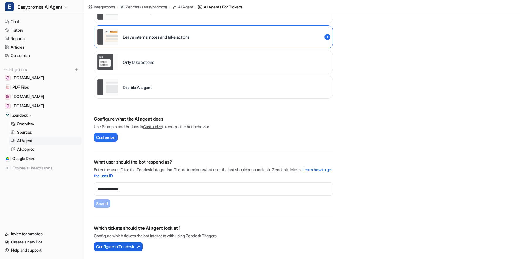
click at [120, 247] on span "Configure in Zendesk" at bounding box center [115, 247] width 38 height 6
click at [18, 30] on link "History" at bounding box center [41, 30] width 79 height 8
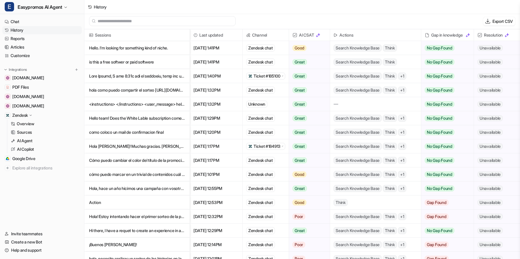
scroll to position [1, 0]
click at [141, 76] on p at bounding box center [137, 76] width 96 height 14
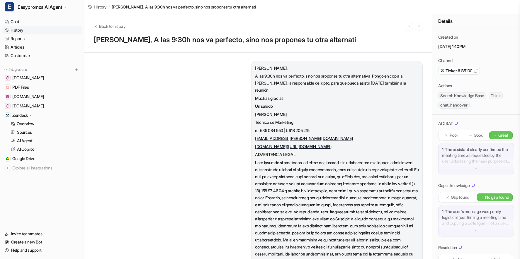
click at [466, 71] on span "Ticket #185100" at bounding box center [459, 71] width 27 height 6
click at [14, 30] on link "History" at bounding box center [41, 30] width 79 height 8
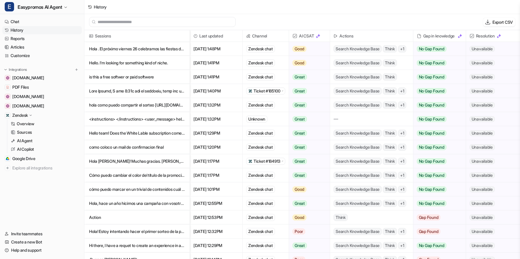
click at [161, 50] on p "Hola . El próximo viernes 26 celebramos las fiestas del pueblo. Llego a tiempo p" at bounding box center [137, 49] width 96 height 14
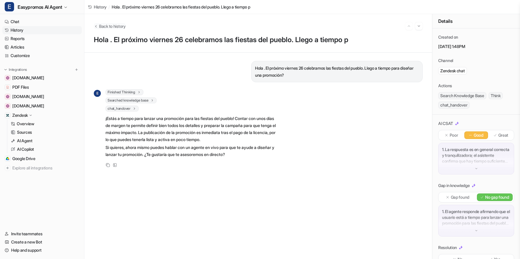
click at [117, 28] on span "Back to history" at bounding box center [112, 26] width 27 height 6
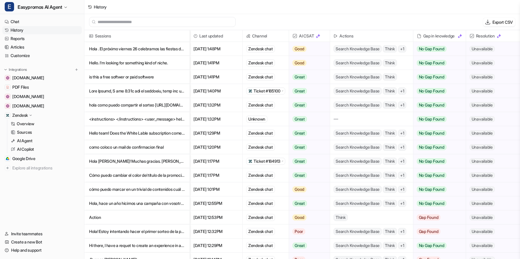
click at [123, 61] on p "Hello. I'm looking for something kind of niche." at bounding box center [137, 63] width 96 height 14
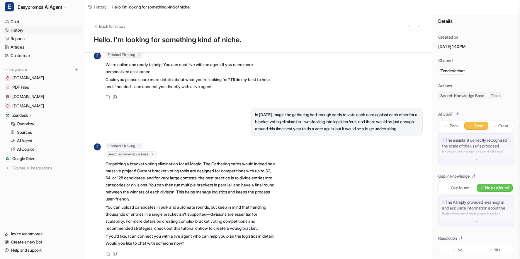
scroll to position [41, 0]
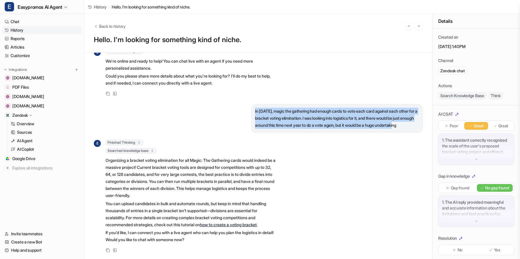
drag, startPoint x: 254, startPoint y: 103, endPoint x: 289, endPoint y: 125, distance: 40.7
click at [289, 126] on p "In 2016, magic the gathering had enough cards to vote each card against each ot…" at bounding box center [337, 118] width 164 height 21
copy p "In 2016, magic the gathering had enough cards to vote each card against each ot…"
click at [20, 32] on link "History" at bounding box center [41, 30] width 79 height 8
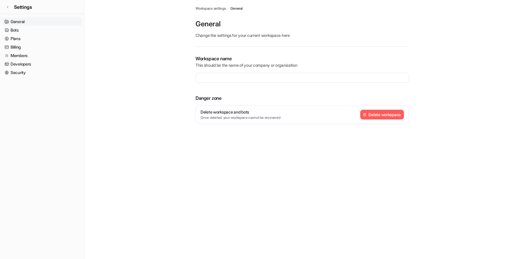
type input "**********"
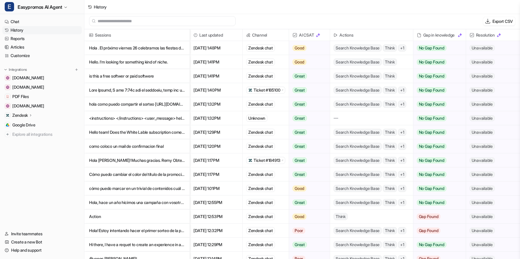
click at [146, 79] on p "is this a free softwer or paid softwere" at bounding box center [137, 76] width 96 height 14
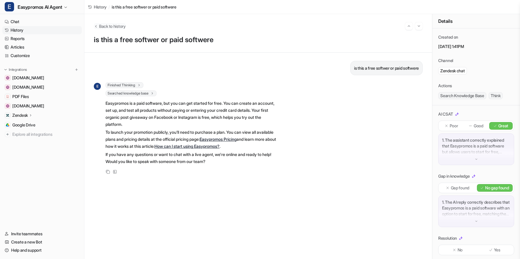
click at [114, 24] on span "Back to history" at bounding box center [112, 26] width 27 height 6
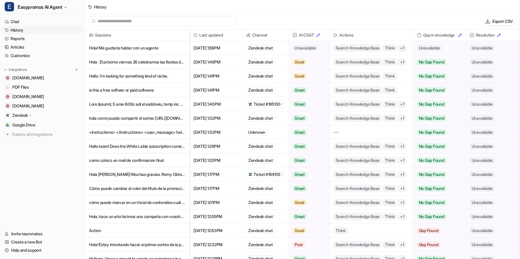
scroll to position [1, 0]
click at [141, 47] on p "Hola! Me gustaría hablar con un agente" at bounding box center [137, 48] width 96 height 14
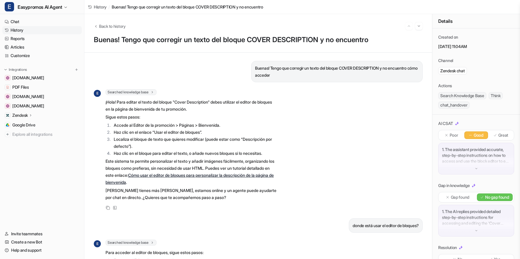
click at [25, 30] on link "History" at bounding box center [41, 30] width 79 height 8
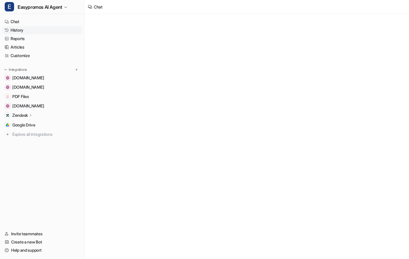
click at [15, 30] on link "History" at bounding box center [41, 30] width 79 height 8
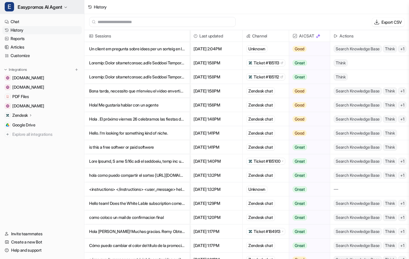
click at [61, 8] on span "Easypromos AI Agent" at bounding box center [40, 7] width 45 height 8
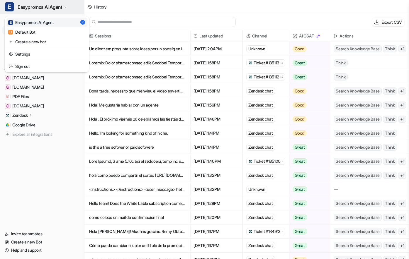
click at [61, 7] on span "Easypromos AI Agent" at bounding box center [40, 7] width 45 height 8
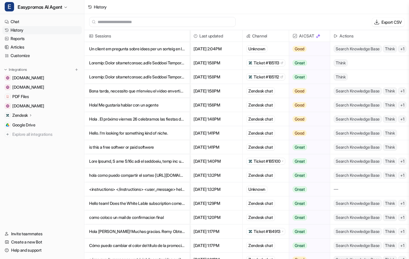
click at [23, 114] on p "Zendesk" at bounding box center [20, 116] width 16 height 6
click at [22, 148] on p "AI Copilot" at bounding box center [25, 150] width 17 height 6
click at [28, 148] on p "AI Copilot" at bounding box center [25, 150] width 17 height 6
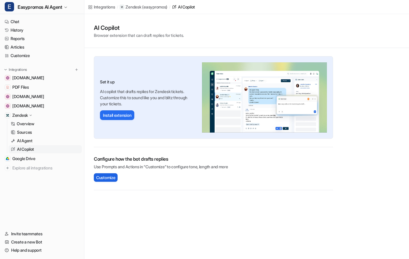
click at [108, 175] on span "Customize" at bounding box center [105, 178] width 19 height 6
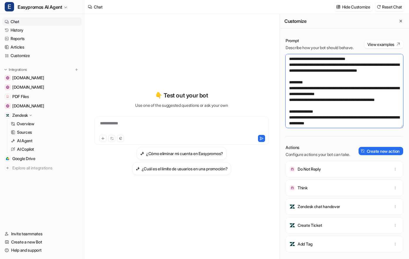
click at [292, 64] on textarea at bounding box center [345, 91] width 118 height 74
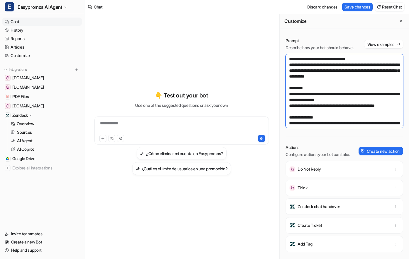
click at [364, 65] on textarea at bounding box center [345, 91] width 118 height 74
click at [370, 77] on textarea at bounding box center [345, 91] width 118 height 74
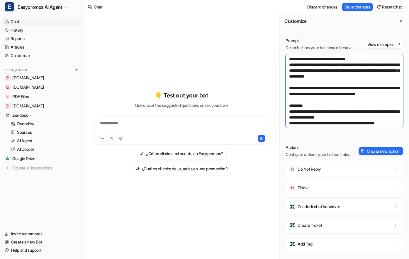
click at [382, 93] on textarea at bounding box center [345, 91] width 118 height 74
type textarea "**********"
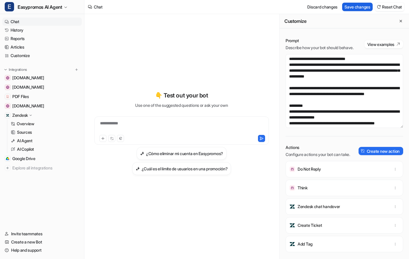
click at [359, 6] on button "Save changes" at bounding box center [357, 7] width 30 height 9
click at [16, 30] on link "History" at bounding box center [41, 30] width 79 height 8
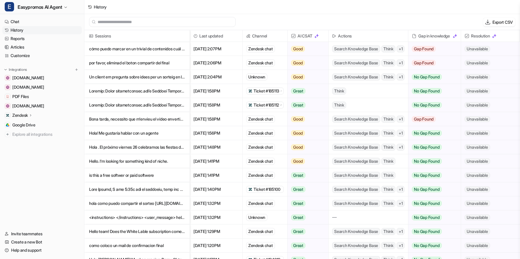
click at [141, 52] on p "cómo puedo marcar en un trivial de contenidos cuál es la única opción correcta?" at bounding box center [137, 49] width 96 height 14
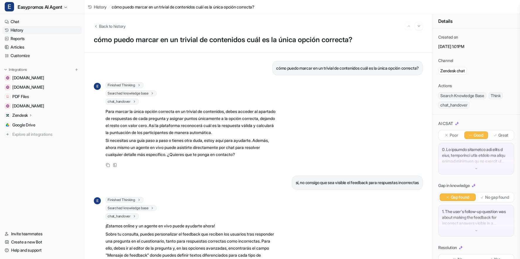
click at [102, 26] on span "Back to history" at bounding box center [112, 26] width 27 height 6
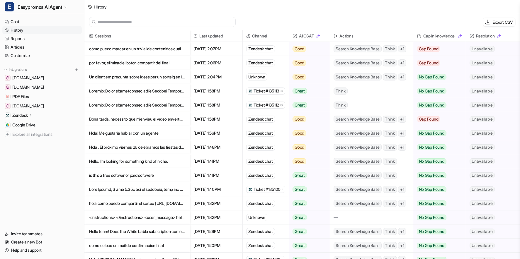
click at [131, 64] on p "por favor, eliminad el boton compartir del final" at bounding box center [137, 63] width 96 height 14
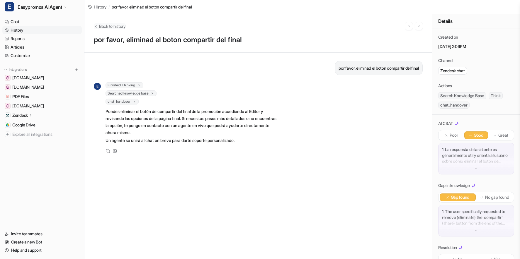
click at [102, 27] on span "Back to history" at bounding box center [112, 26] width 27 height 6
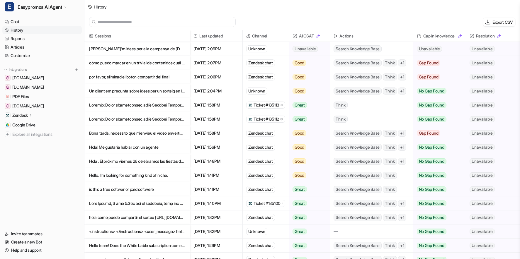
click at [167, 94] on p "Un client em pregunta sobre idees per un sorteig en les festes populars del seu…" at bounding box center [137, 91] width 96 height 14
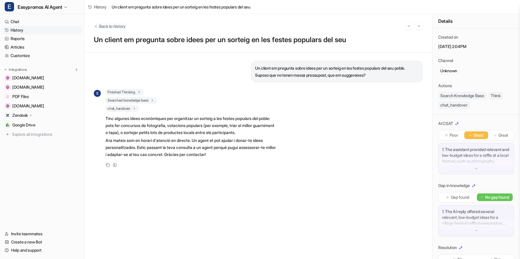
click at [106, 24] on span "Back to history" at bounding box center [112, 26] width 27 height 6
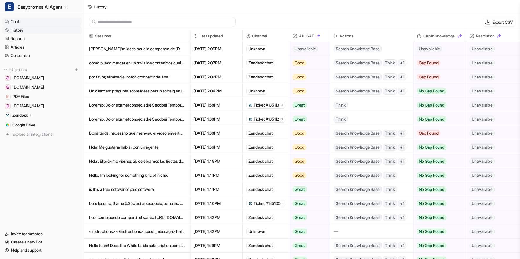
click at [12, 20] on link "Chat" at bounding box center [41, 22] width 79 height 8
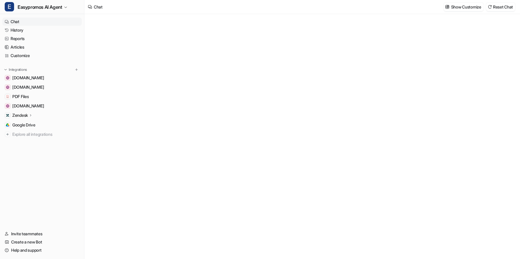
type textarea "**********"
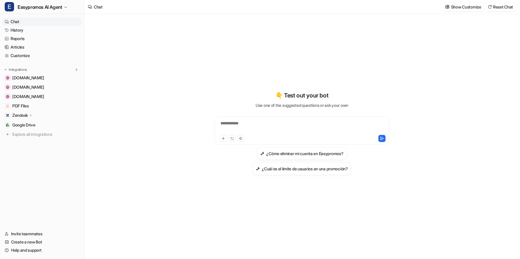
click at [266, 122] on div "**********" at bounding box center [301, 126] width 171 height 13
click at [305, 169] on h3 "¿Cuál es el límite de usuarios en una promoción?" at bounding box center [305, 169] width 86 height 6
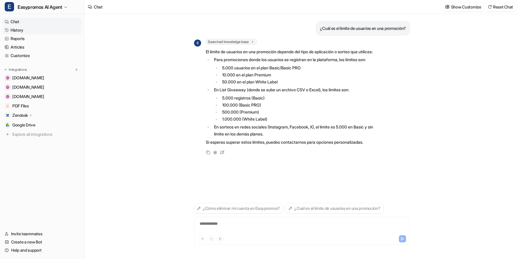
click at [22, 30] on link "History" at bounding box center [41, 30] width 79 height 8
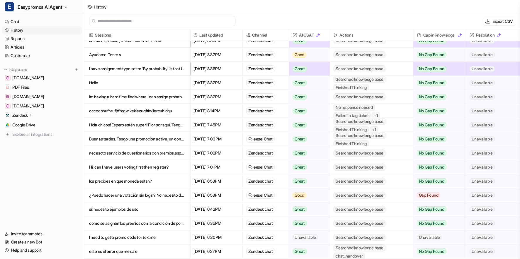
scroll to position [740, 0]
click at [16, 55] on link "Customize" at bounding box center [41, 56] width 79 height 8
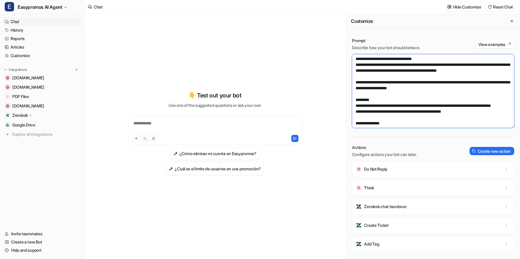
click at [470, 82] on textarea at bounding box center [433, 91] width 162 height 74
type textarea "**********"
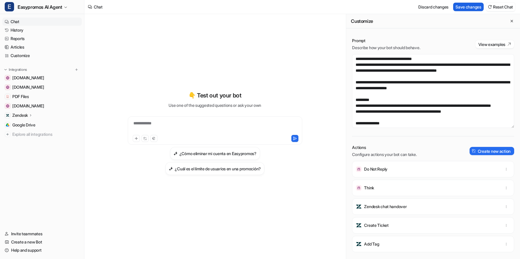
click at [468, 8] on button "Save changes" at bounding box center [468, 7] width 30 height 9
click at [16, 30] on link "History" at bounding box center [41, 30] width 79 height 8
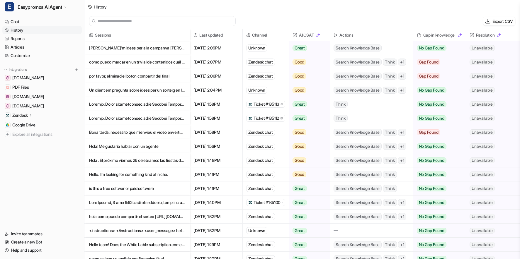
scroll to position [1, 0]
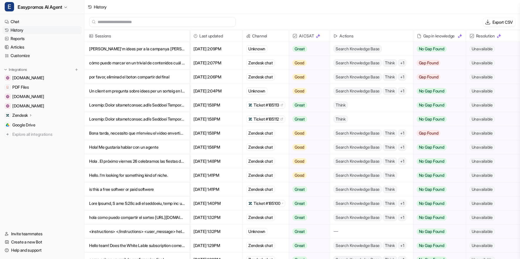
click at [19, 28] on link "History" at bounding box center [41, 30] width 79 height 8
click at [18, 30] on link "History" at bounding box center [41, 30] width 79 height 8
click at [20, 19] on link "Chat" at bounding box center [41, 22] width 79 height 8
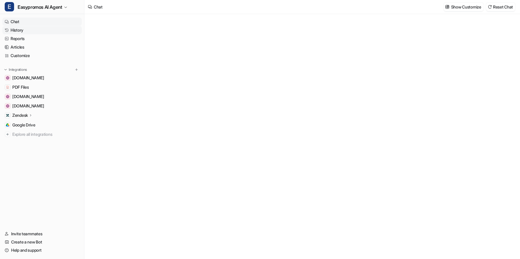
type textarea "**********"
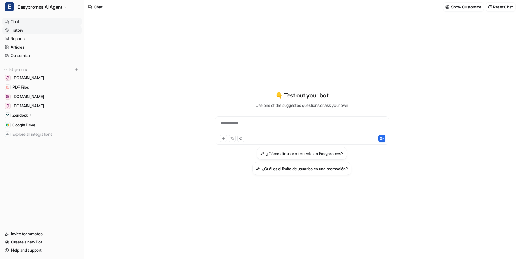
click at [17, 30] on link "History" at bounding box center [41, 30] width 79 height 8
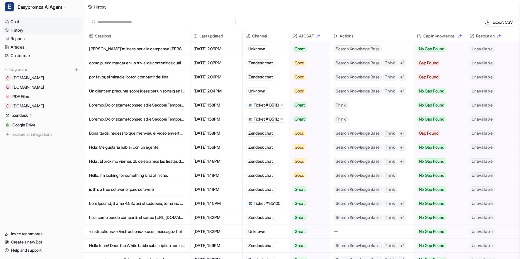
click at [15, 22] on link "Chat" at bounding box center [41, 22] width 79 height 8
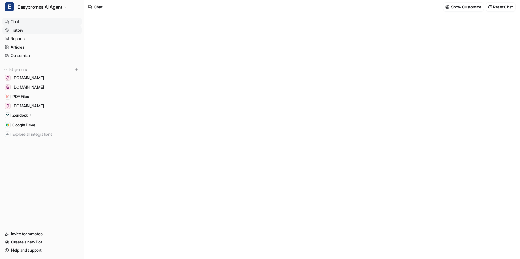
type textarea "**********"
click at [18, 30] on link "History" at bounding box center [41, 30] width 79 height 8
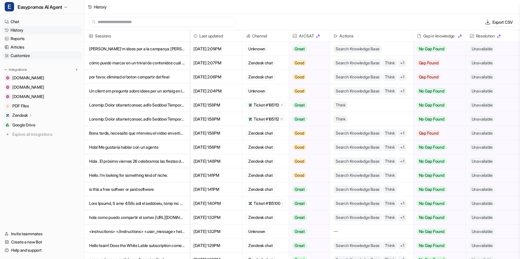
click at [23, 55] on link "Customize" at bounding box center [41, 56] width 79 height 8
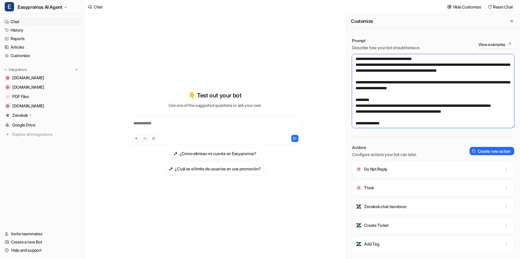
drag, startPoint x: 434, startPoint y: 65, endPoint x: 359, endPoint y: 65, distance: 75.0
click at [359, 65] on textarea at bounding box center [433, 91] width 162 height 74
drag, startPoint x: 450, startPoint y: 88, endPoint x: 343, endPoint y: 79, distance: 107.6
click at [343, 79] on div "**********" at bounding box center [302, 136] width 436 height 245
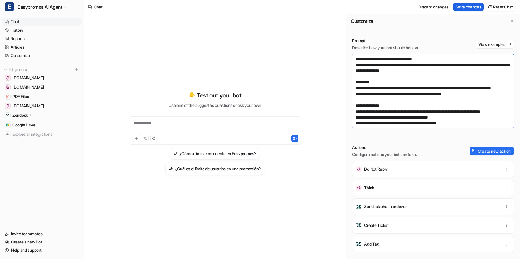
type textarea "**********"
click at [465, 6] on button "Save changes" at bounding box center [468, 7] width 30 height 9
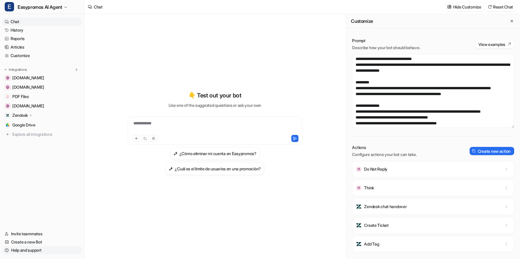
click at [32, 251] on link "Help and support" at bounding box center [41, 251] width 79 height 8
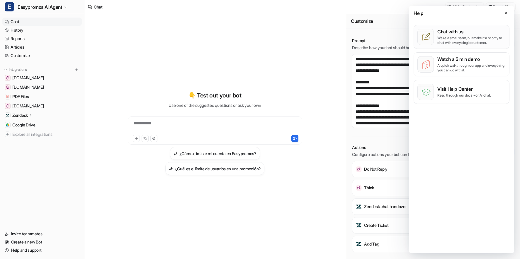
click at [468, 36] on p "We’re a small team, but make it a priority to chat with every single customer." at bounding box center [471, 40] width 68 height 9
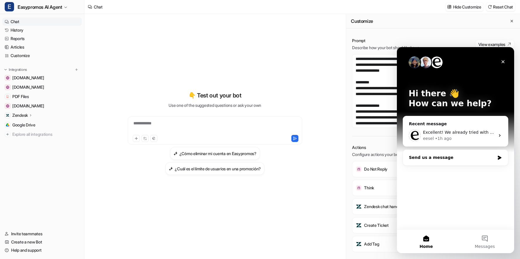
click at [441, 157] on div "Send us a message" at bounding box center [452, 158] width 86 height 6
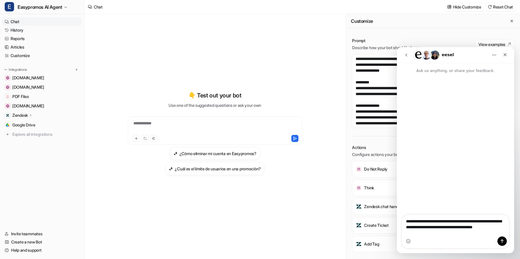
type textarea "**********"
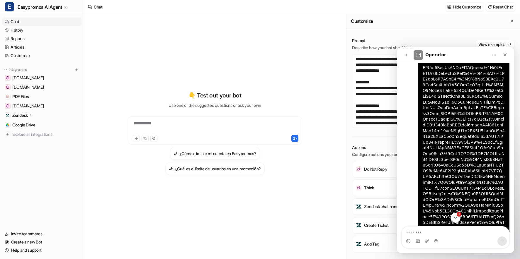
scroll to position [242, 0]
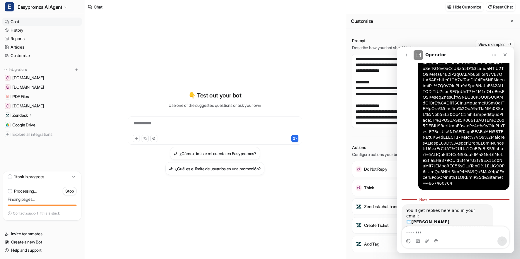
click at [457, 238] on div "Intercom messenger" at bounding box center [455, 241] width 107 height 9
click at [455, 232] on textarea "Message…" at bounding box center [455, 232] width 107 height 10
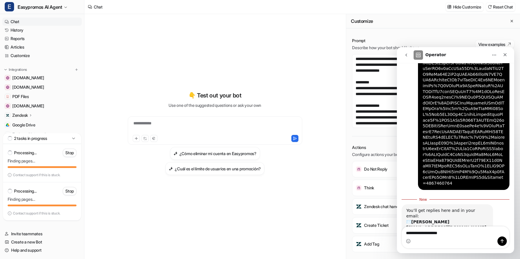
click at [72, 140] on icon at bounding box center [74, 139] width 6 height 6
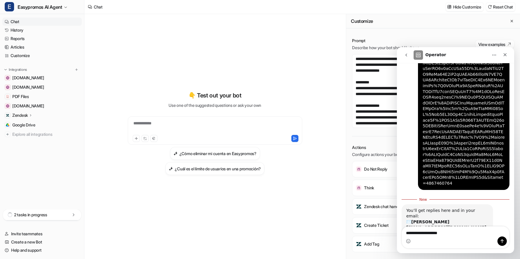
click at [69, 217] on div "2 tasks in progress" at bounding box center [42, 215] width 78 height 11
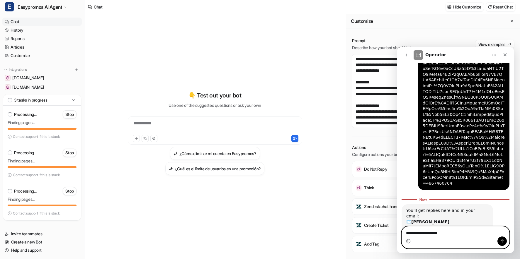
click at [437, 234] on textarea "**********" at bounding box center [455, 232] width 107 height 10
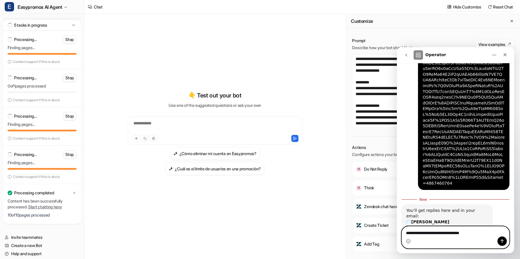
type textarea "**********"
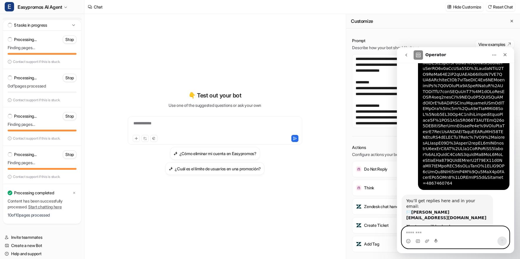
scroll to position [250, 0]
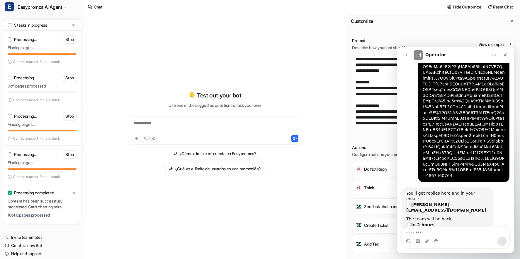
click at [72, 26] on icon at bounding box center [74, 25] width 6 height 6
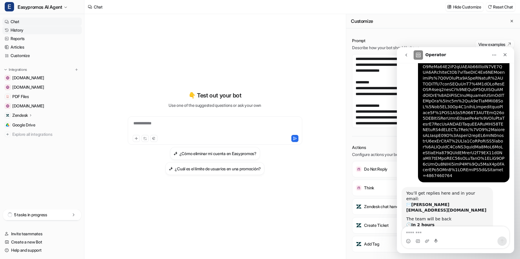
click at [20, 29] on link "History" at bounding box center [41, 30] width 79 height 8
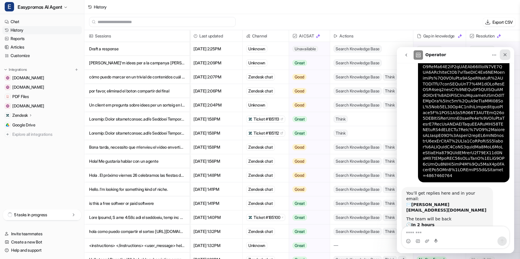
click at [506, 53] on icon "Close" at bounding box center [505, 54] width 5 height 5
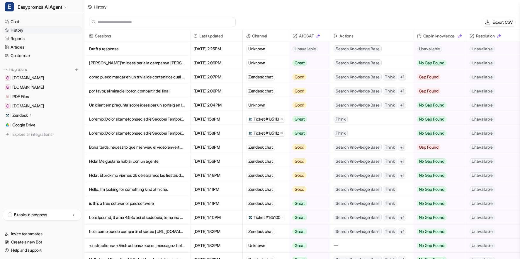
scroll to position [250, 0]
click at [111, 47] on p "Draft a response" at bounding box center [137, 49] width 96 height 14
click at [46, 78] on link "[DOMAIN_NAME]" at bounding box center [41, 78] width 79 height 8
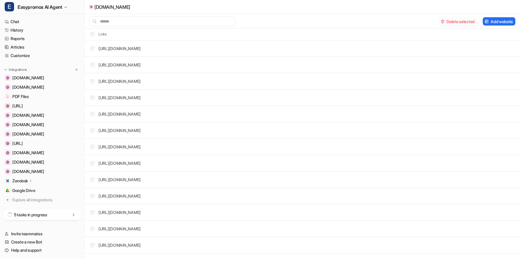
click at [457, 22] on button "Delete selected" at bounding box center [458, 21] width 38 height 8
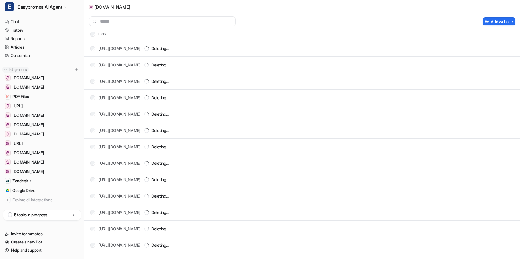
click at [21, 71] on p "Integrations" at bounding box center [18, 69] width 18 height 5
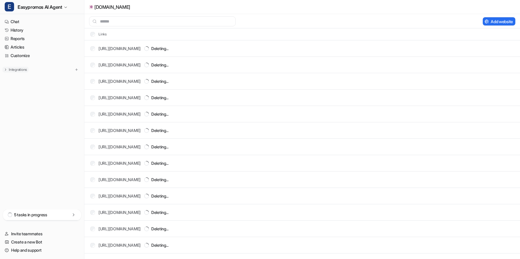
click at [21, 71] on p "Integrations" at bounding box center [18, 69] width 18 height 5
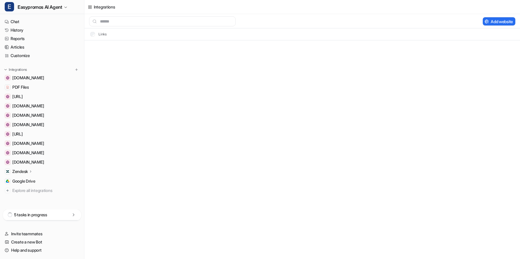
click at [68, 215] on div "5 tasks in progress" at bounding box center [42, 215] width 78 height 11
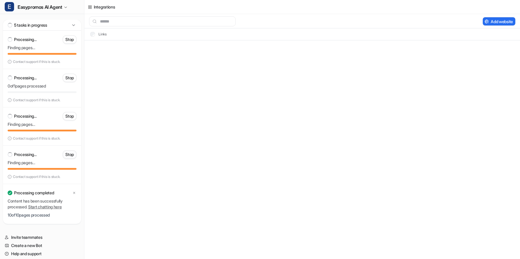
click at [67, 154] on p "Stop" at bounding box center [69, 155] width 9 height 6
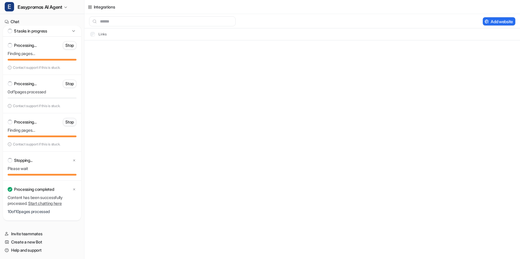
click at [72, 120] on p "Stop" at bounding box center [69, 122] width 9 height 6
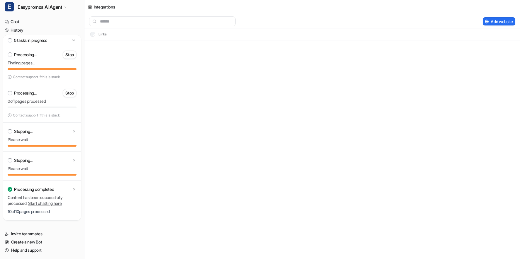
click at [71, 88] on div "Processing... Stop 0 of 1 pages processed Contact support if this is stuck." at bounding box center [42, 103] width 78 height 38
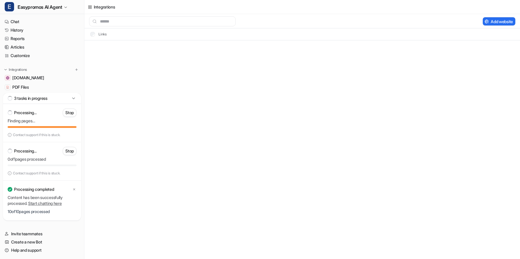
click at [69, 94] on div "3 tasks in progress" at bounding box center [42, 98] width 78 height 11
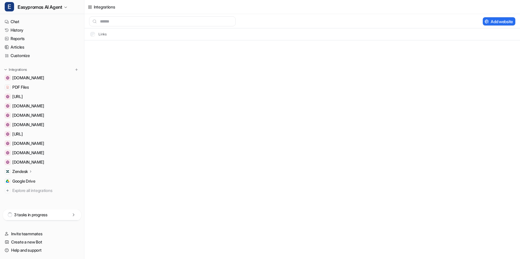
click at [73, 213] on icon at bounding box center [74, 215] width 6 height 6
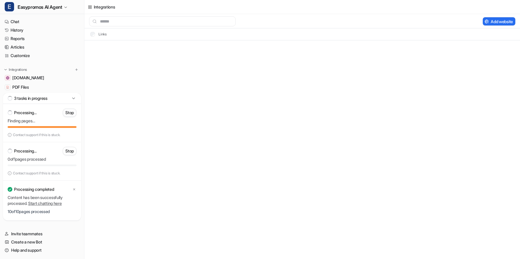
click at [71, 114] on p "Stop" at bounding box center [69, 113] width 9 height 6
click at [69, 153] on p "Stop" at bounding box center [69, 151] width 9 height 6
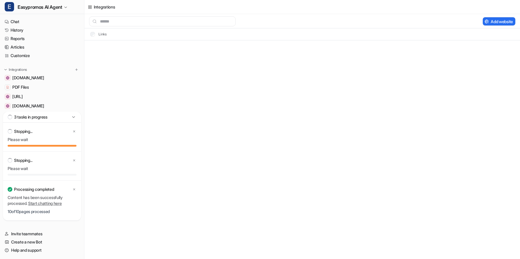
click at [74, 117] on link "[DOMAIN_NAME]" at bounding box center [41, 115] width 79 height 8
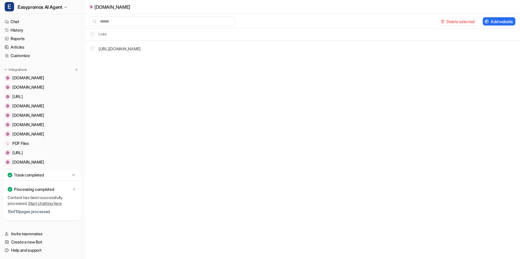
click at [455, 24] on button "Delete selected" at bounding box center [458, 21] width 38 height 8
click at [20, 79] on span "[DOMAIN_NAME]" at bounding box center [28, 78] width 32 height 6
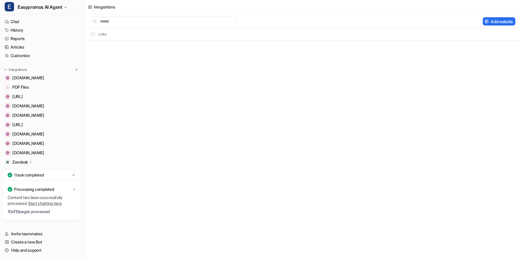
click at [92, 49] on div "Integrations Add website Links" at bounding box center [260, 129] width 520 height 259
click at [23, 97] on span "dashboard.eesel.ai" at bounding box center [17, 97] width 11 height 6
click at [443, 21] on button "Delete selected" at bounding box center [458, 21] width 38 height 8
click at [62, 135] on link "hospiolot.com" at bounding box center [41, 134] width 79 height 8
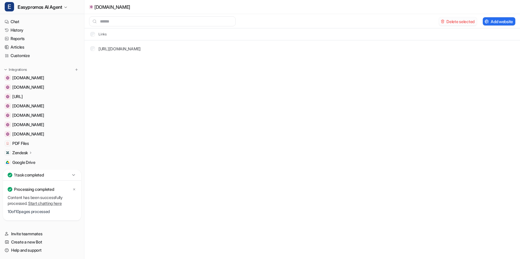
click at [456, 23] on button "Delete selected" at bounding box center [458, 21] width 38 height 8
click at [58, 125] on link "mail.google.com" at bounding box center [41, 125] width 79 height 8
click at [459, 21] on button "Delete selected" at bounding box center [458, 21] width 38 height 8
click at [42, 124] on link "chatgpt.com" at bounding box center [41, 125] width 79 height 8
click at [464, 20] on button "Delete selected" at bounding box center [458, 21] width 38 height 8
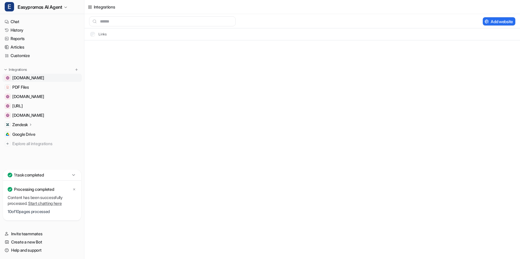
click at [37, 78] on span "web.whatsapp.com" at bounding box center [28, 78] width 32 height 6
click at [449, 22] on button "Delete selected" at bounding box center [458, 21] width 38 height 8
click at [23, 114] on span "docs.eesel.ai" at bounding box center [17, 116] width 11 height 6
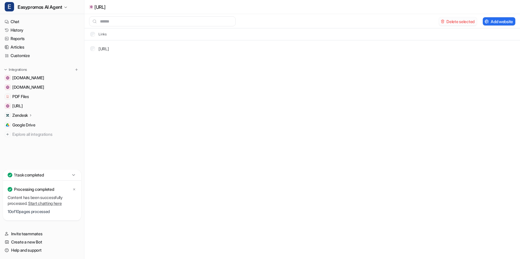
click at [461, 21] on button "Delete selected" at bounding box center [458, 21] width 38 height 8
click at [21, 115] on span "Google Drive" at bounding box center [23, 116] width 23 height 6
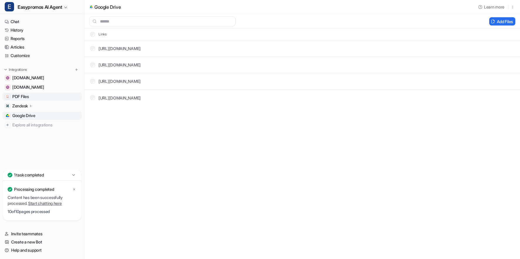
click at [21, 96] on span "PDF Files" at bounding box center [20, 97] width 16 height 6
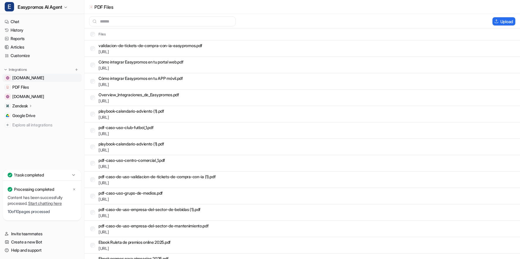
click at [37, 78] on span "[DOMAIN_NAME]" at bounding box center [28, 78] width 32 height 6
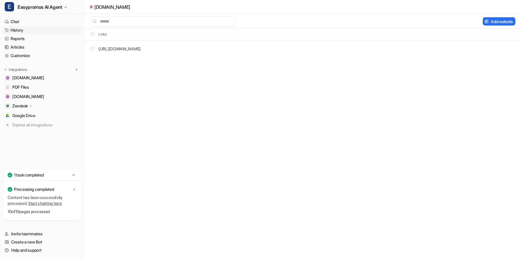
click at [21, 31] on link "History" at bounding box center [41, 30] width 79 height 8
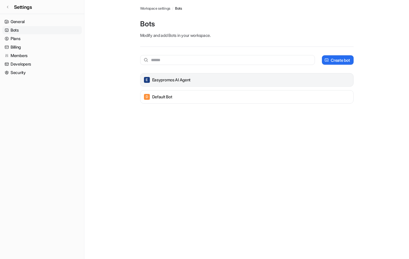
click at [177, 83] on div "E Easypromos AI Agent" at bounding box center [247, 80] width 208 height 8
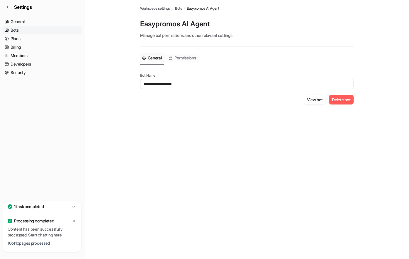
click at [193, 56] on span "Permissions" at bounding box center [185, 58] width 22 height 6
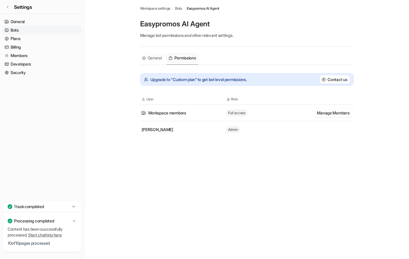
click at [149, 57] on span "General" at bounding box center [155, 58] width 14 height 6
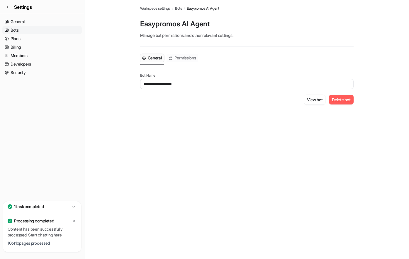
click at [182, 58] on span "Permissions" at bounding box center [185, 58] width 22 height 6
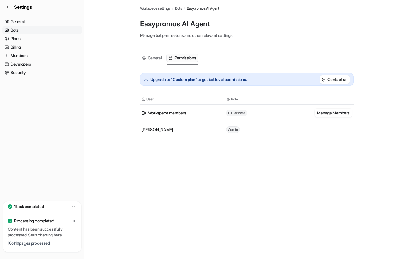
click at [18, 29] on link "Bots" at bounding box center [41, 30] width 79 height 8
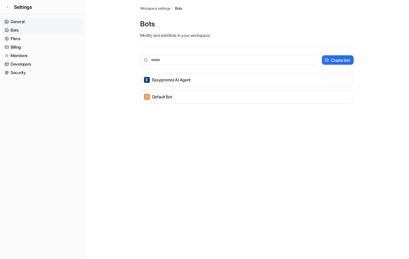
click at [25, 23] on link "General" at bounding box center [41, 22] width 79 height 8
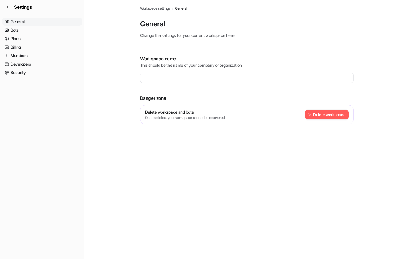
type input "**********"
click at [8, 4] on link "Settings" at bounding box center [42, 7] width 84 height 14
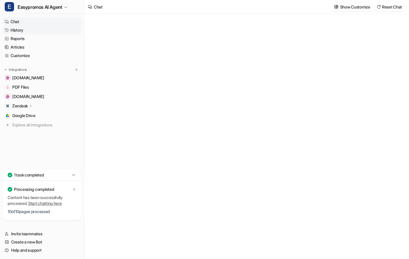
type textarea "**********"
click at [13, 30] on link "History" at bounding box center [41, 30] width 79 height 8
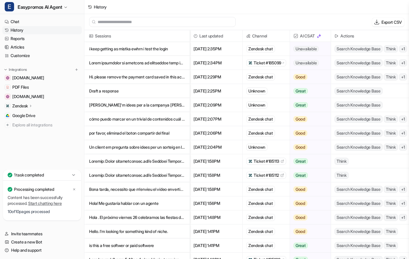
click at [256, 62] on span "Ticket #185099" at bounding box center [268, 63] width 28 height 6
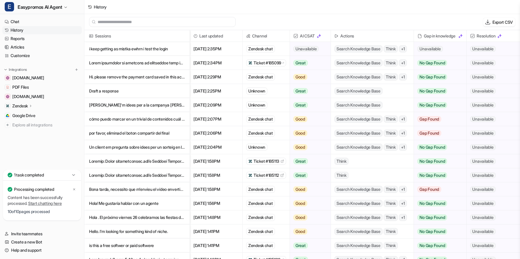
click at [153, 50] on p "i keep getting as mistka ewhrn i test the login" at bounding box center [137, 49] width 96 height 14
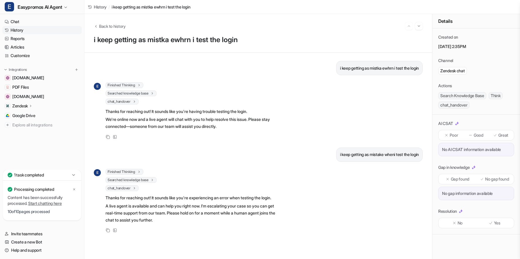
click at [19, 31] on link "History" at bounding box center [41, 30] width 79 height 8
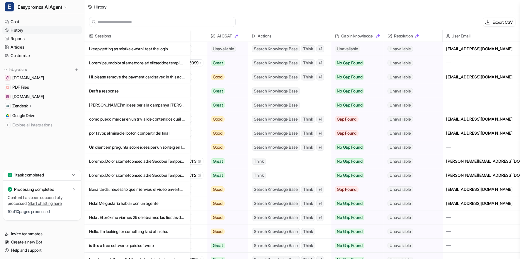
scroll to position [0, 83]
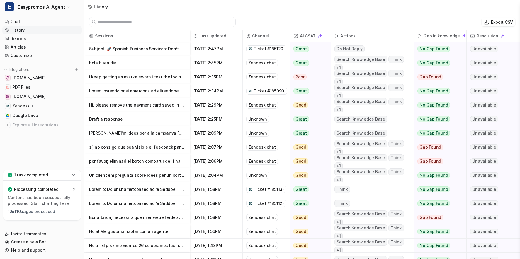
click at [21, 28] on link "History" at bounding box center [41, 30] width 79 height 8
click at [16, 21] on link "Chat" at bounding box center [41, 22] width 79 height 8
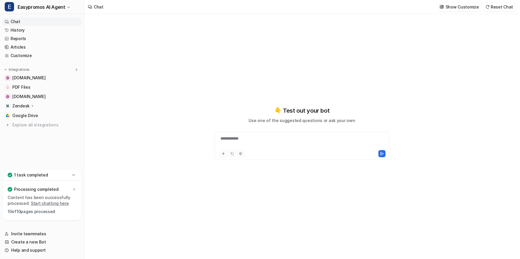
type textarea "**********"
click at [18, 31] on link "History" at bounding box center [41, 30] width 79 height 8
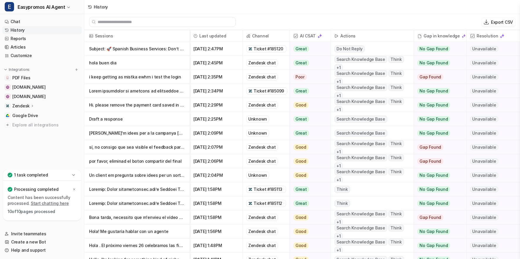
click at [104, 65] on p "hola buen dia" at bounding box center [137, 63] width 96 height 14
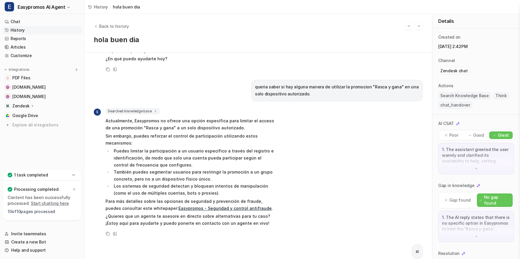
scroll to position [53, 0]
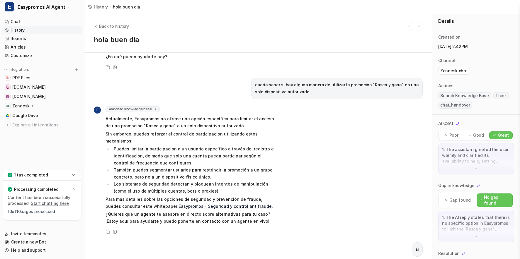
click at [459, 198] on p "Gap found" at bounding box center [459, 201] width 21 height 6
click at [452, 134] on p "Poor" at bounding box center [453, 136] width 9 height 6
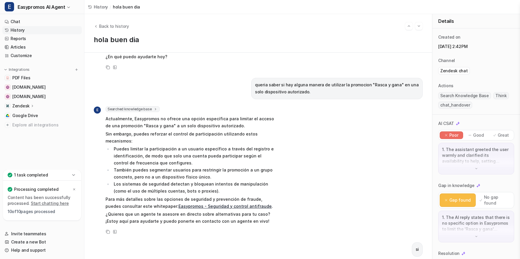
scroll to position [12, 0]
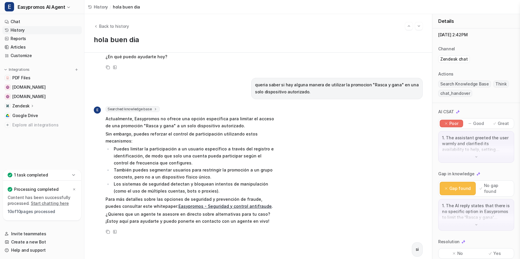
click at [457, 251] on p "No" at bounding box center [460, 254] width 6 height 6
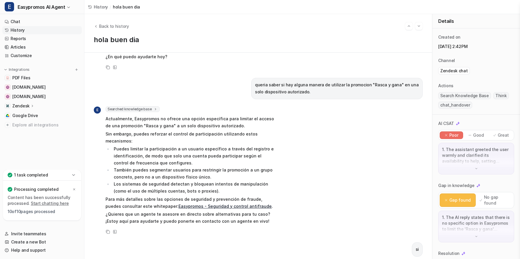
click at [21, 31] on link "History" at bounding box center [41, 30] width 79 height 8
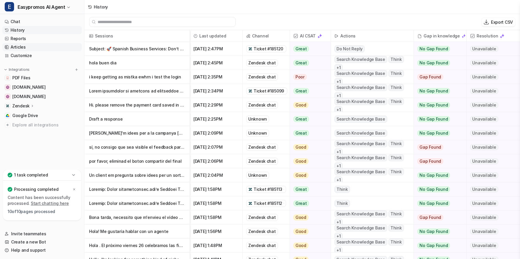
click at [23, 44] on link "Articles" at bounding box center [41, 47] width 79 height 8
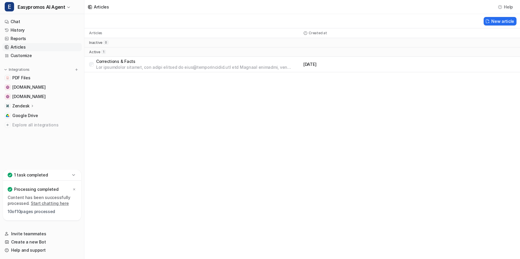
click at [130, 64] on p "Corrections & Facts" at bounding box center [198, 62] width 205 height 6
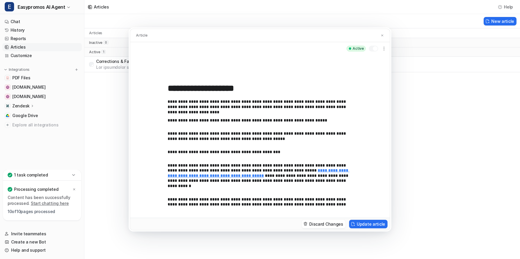
scroll to position [263, 0]
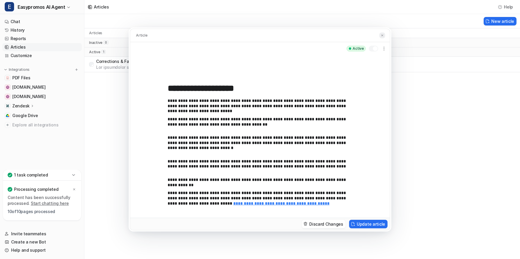
click at [384, 36] on button at bounding box center [382, 36] width 6 height 6
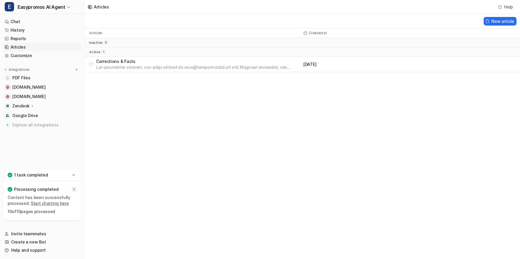
click at [76, 189] on icon at bounding box center [74, 190] width 4 height 4
